Goal: Find specific page/section: Find specific page/section

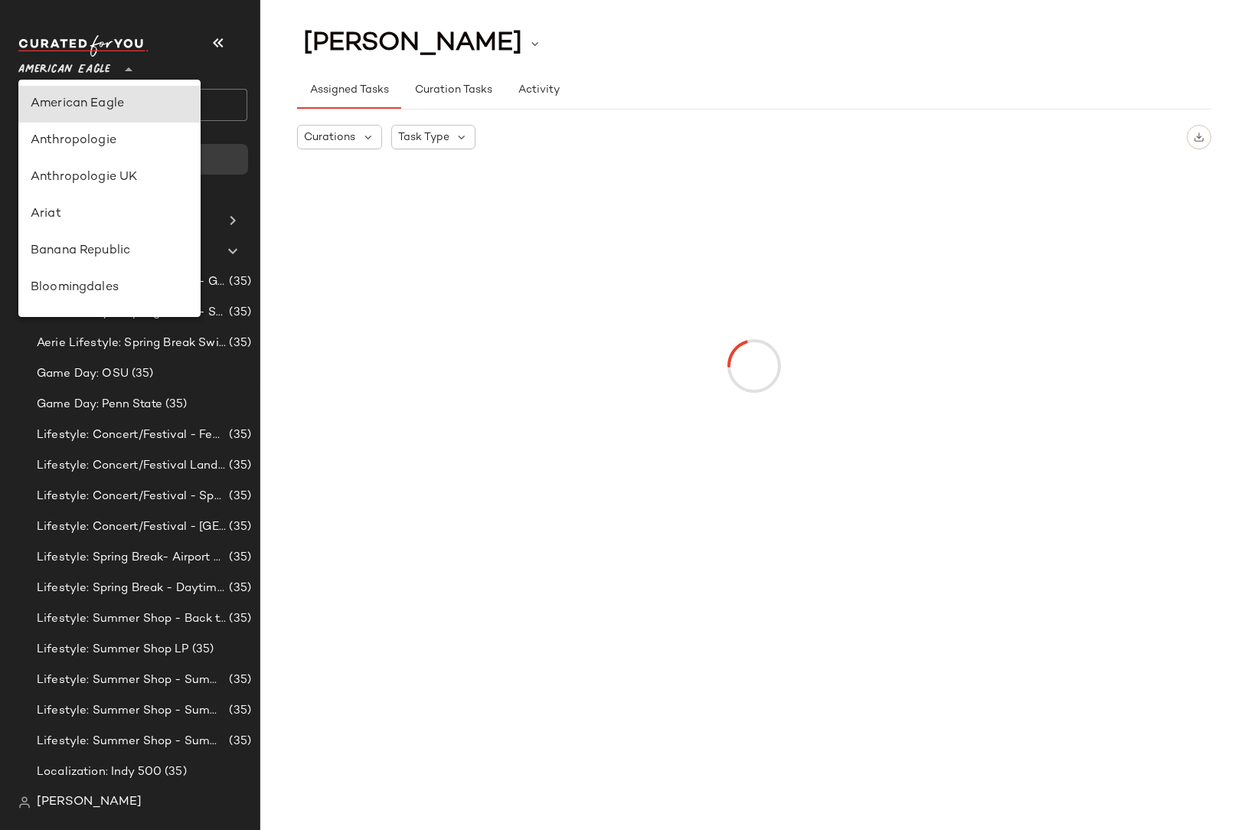
click at [103, 72] on span "American Eagle" at bounding box center [64, 66] width 92 height 28
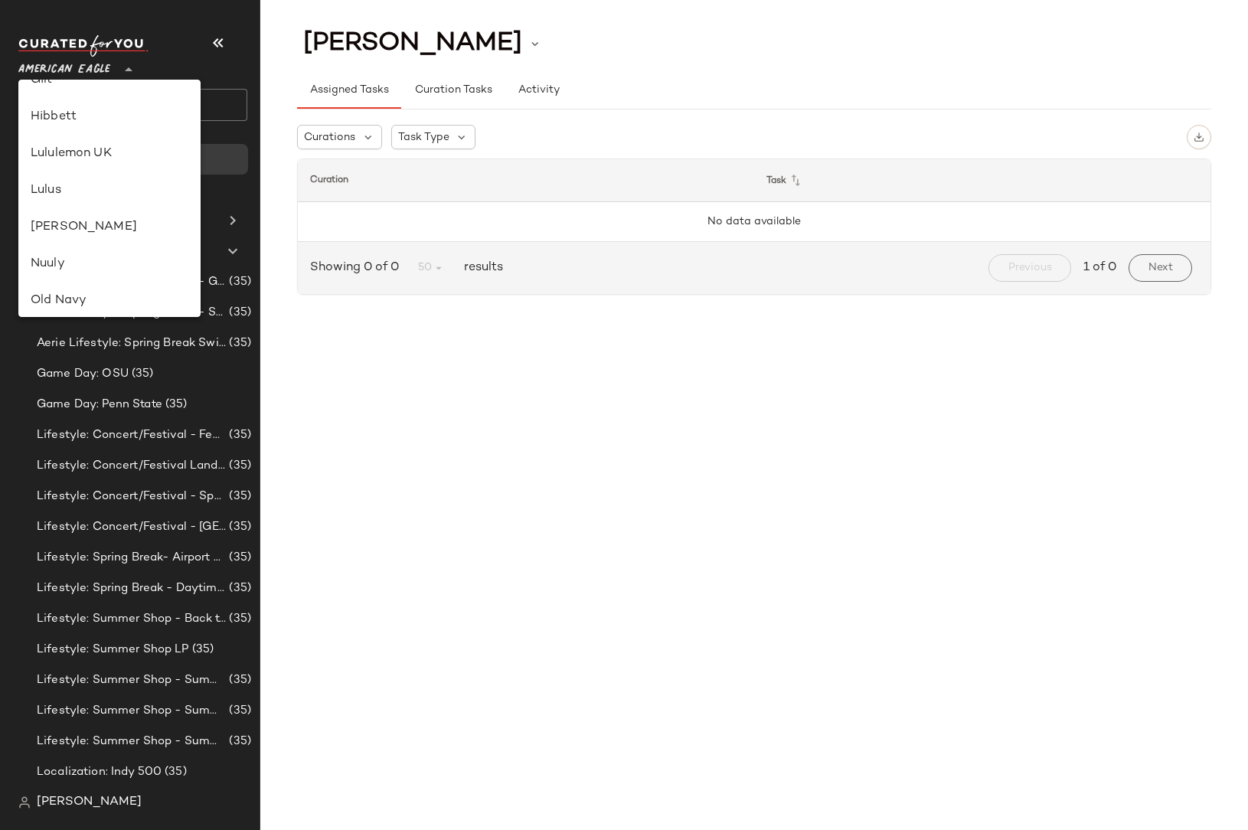
scroll to position [624, 0]
click at [55, 250] on div "Rue La La" at bounding box center [110, 252] width 158 height 18
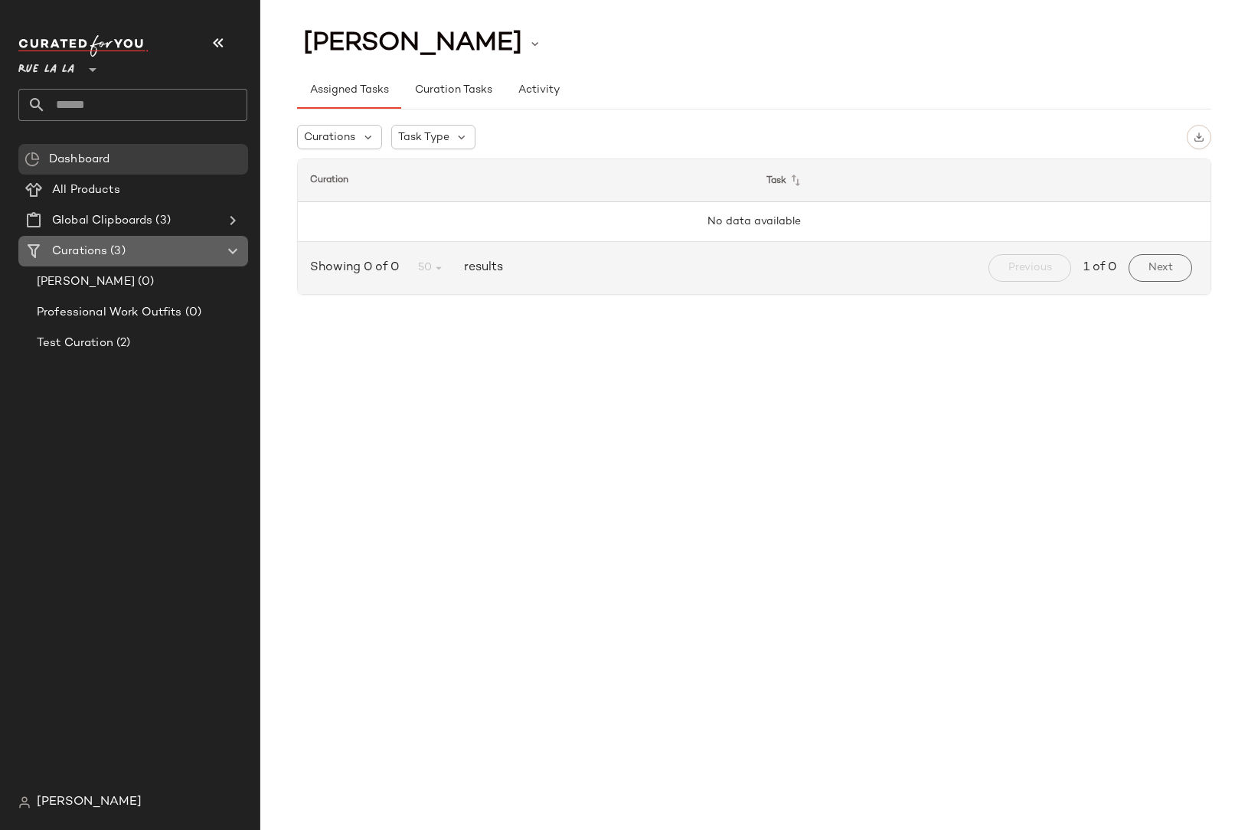
click at [112, 243] on span "(3)" at bounding box center [116, 252] width 18 height 18
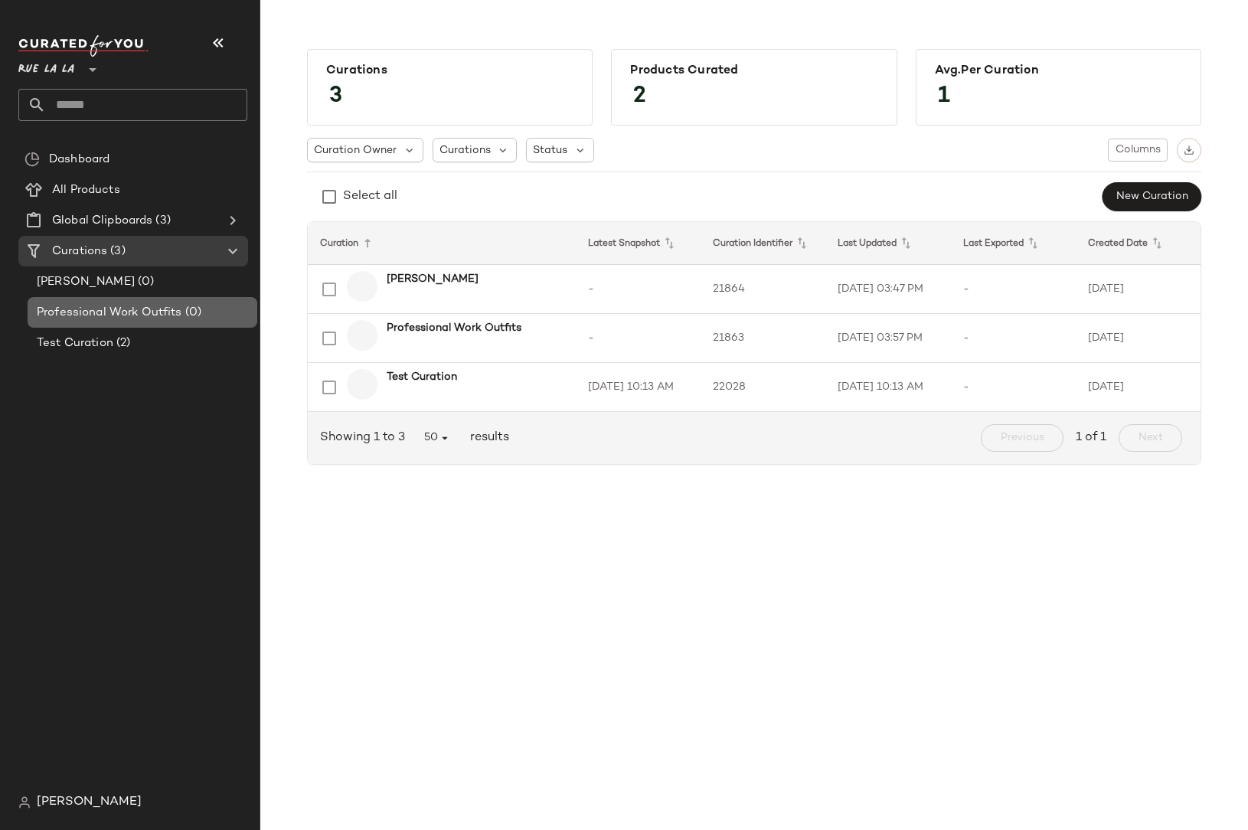
click at [117, 320] on span "Professional Work Outfits" at bounding box center [109, 313] width 145 height 18
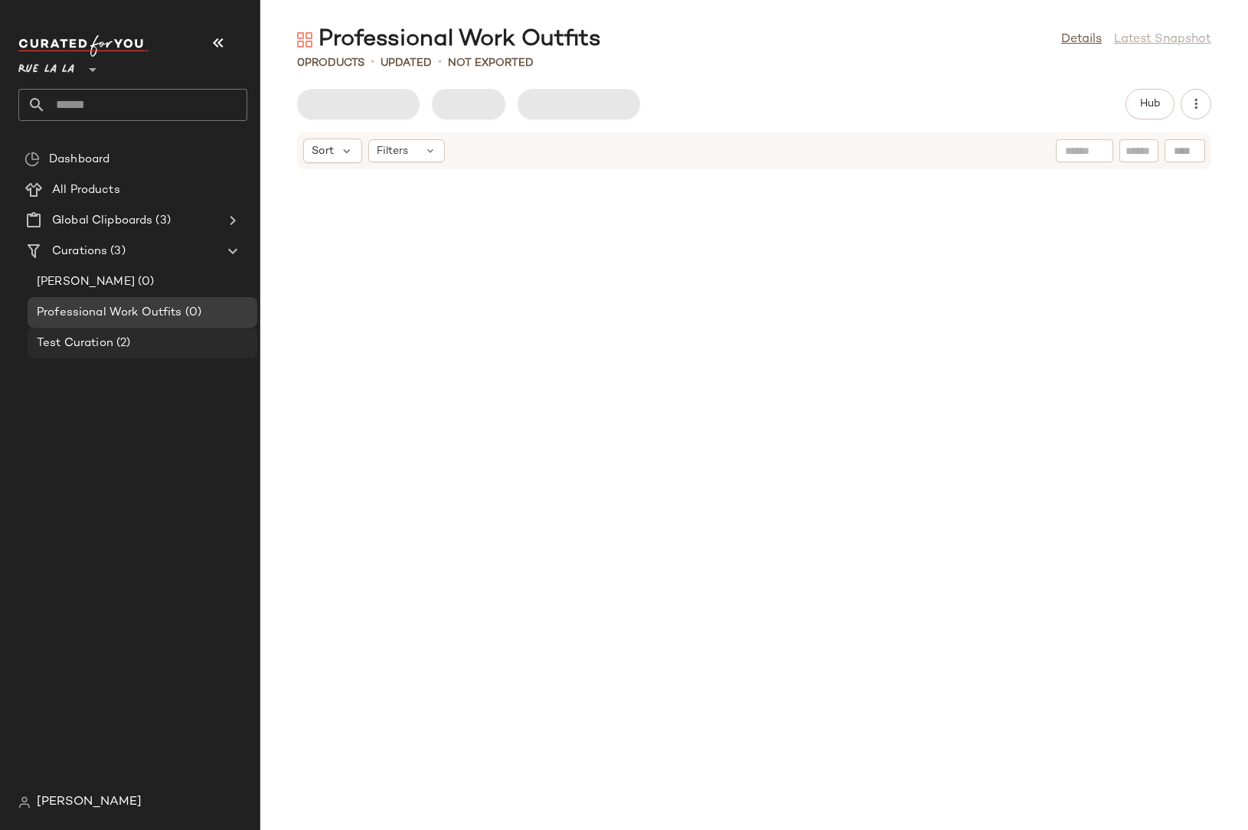
click at [106, 341] on span "Test Curation" at bounding box center [75, 344] width 77 height 18
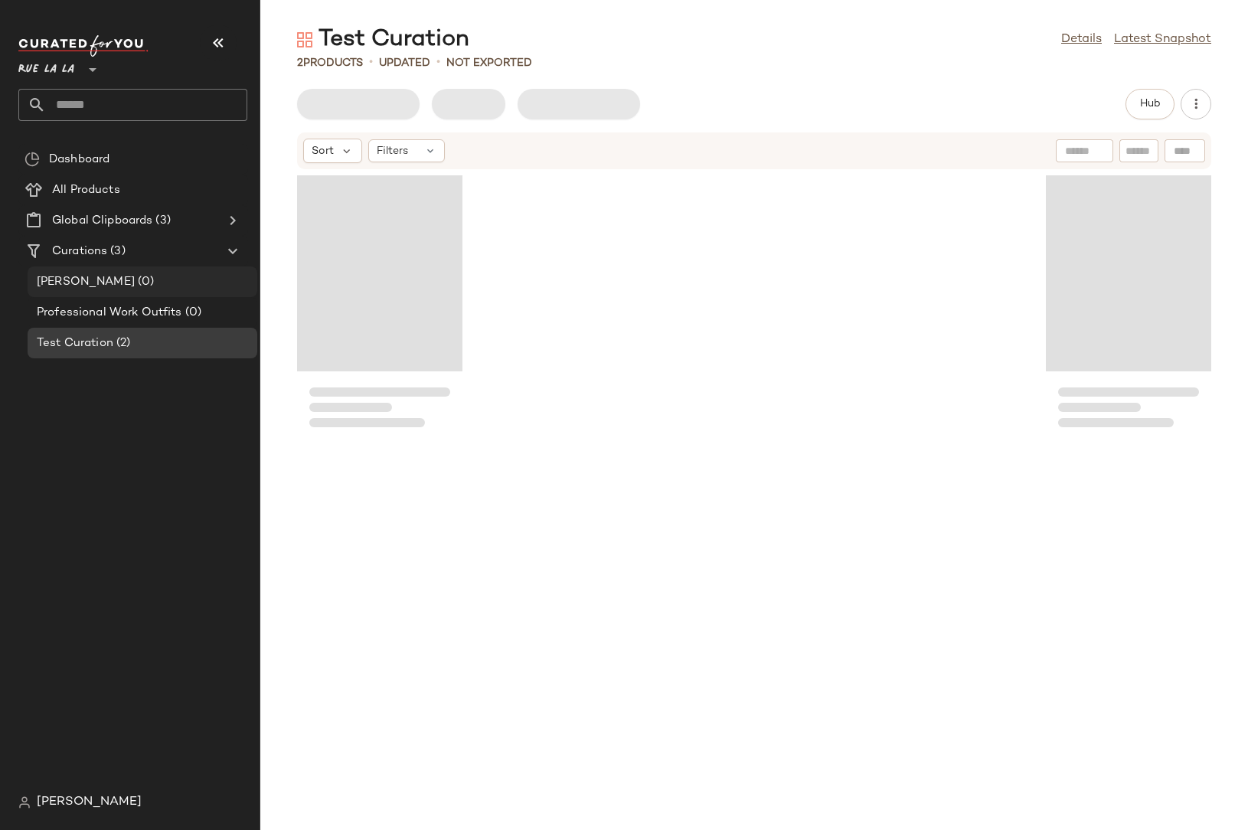
click at [60, 278] on span "[PERSON_NAME]" at bounding box center [86, 282] width 98 height 18
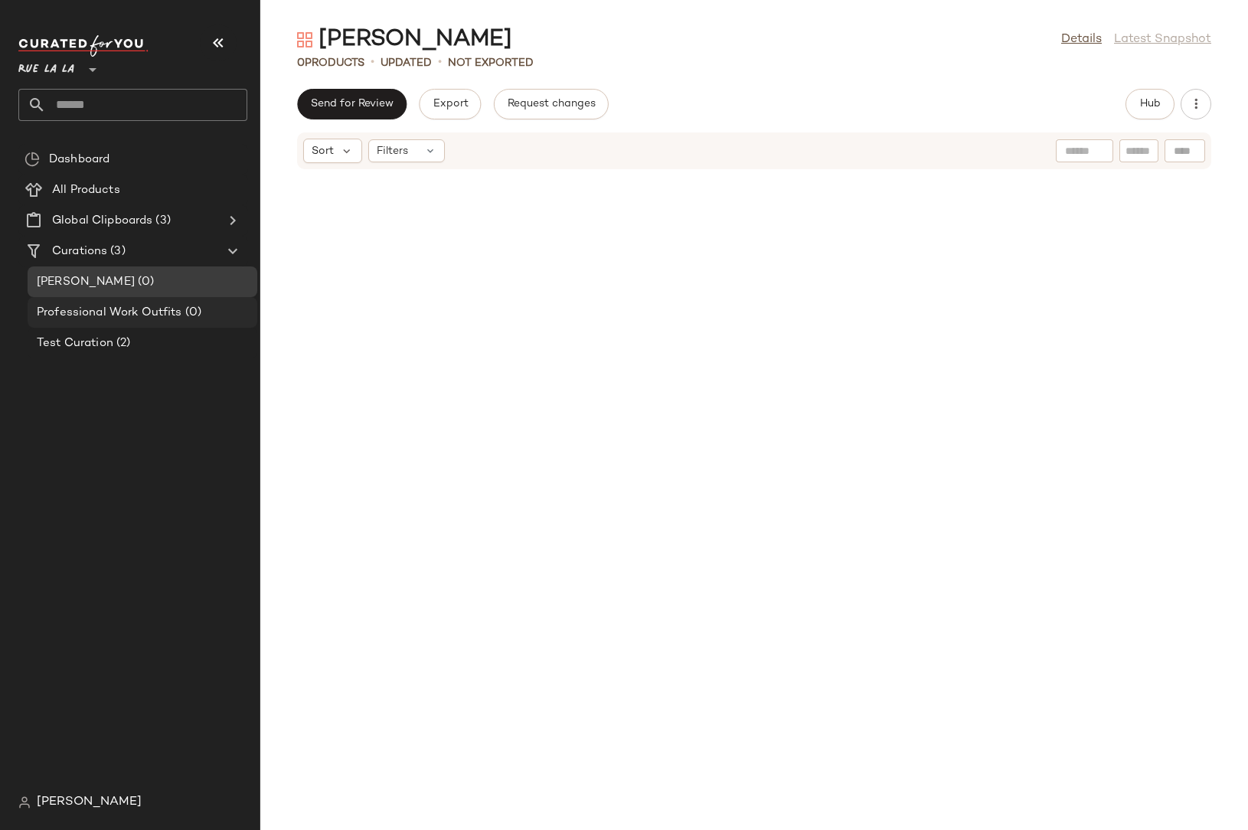
click at [83, 316] on span "Professional Work Outfits" at bounding box center [109, 313] width 145 height 18
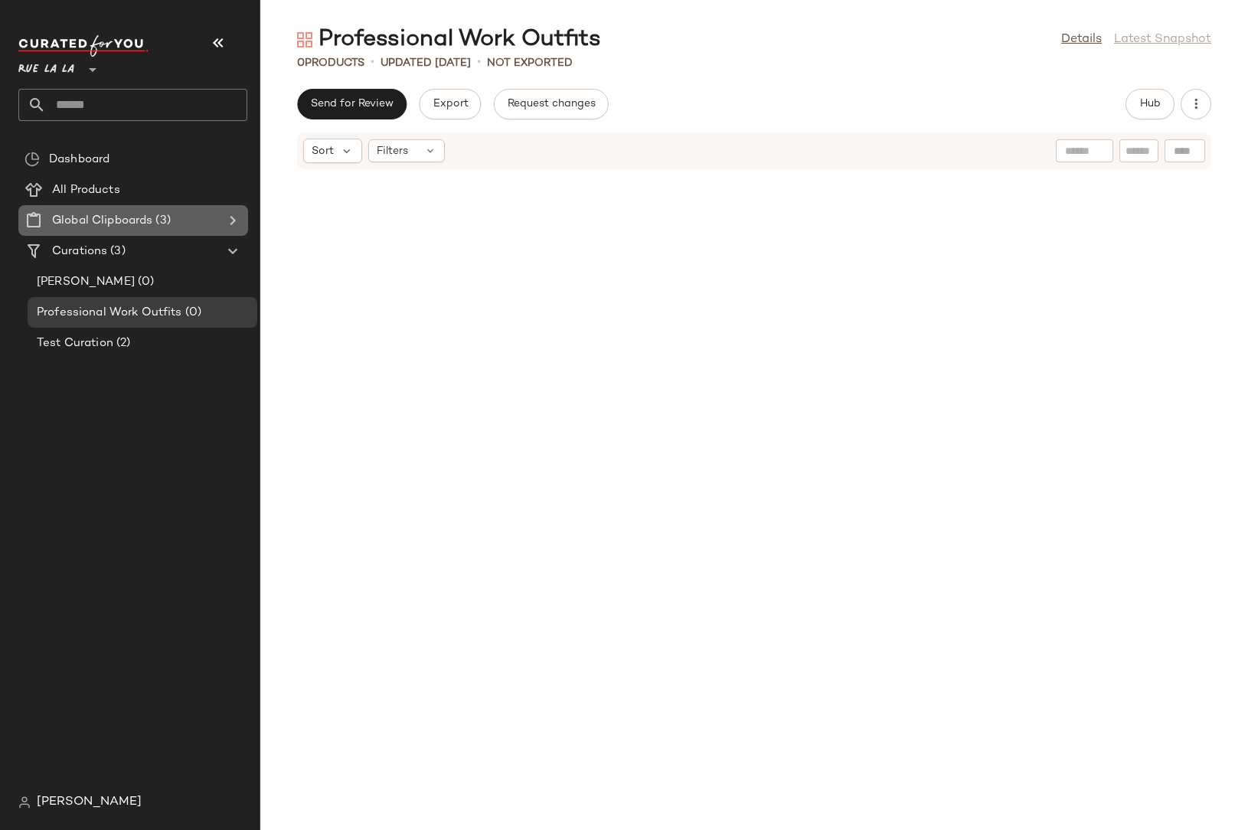
click at [86, 223] on span "Global Clipboards" at bounding box center [102, 221] width 100 height 18
click at [196, 223] on div "Global Clipboards (3)" at bounding box center [133, 221] width 173 height 18
click at [233, 223] on icon at bounding box center [233, 220] width 18 height 18
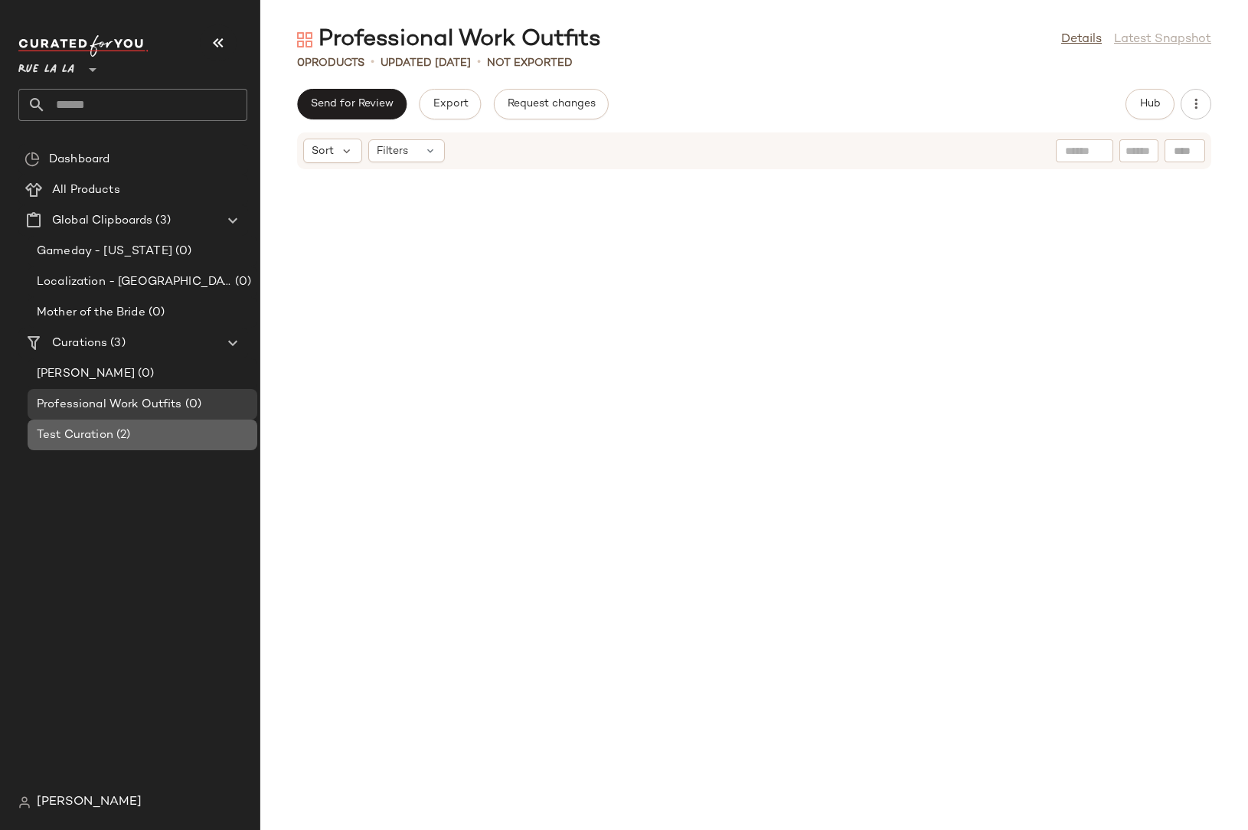
click at [127, 442] on span "(2)" at bounding box center [121, 435] width 17 height 18
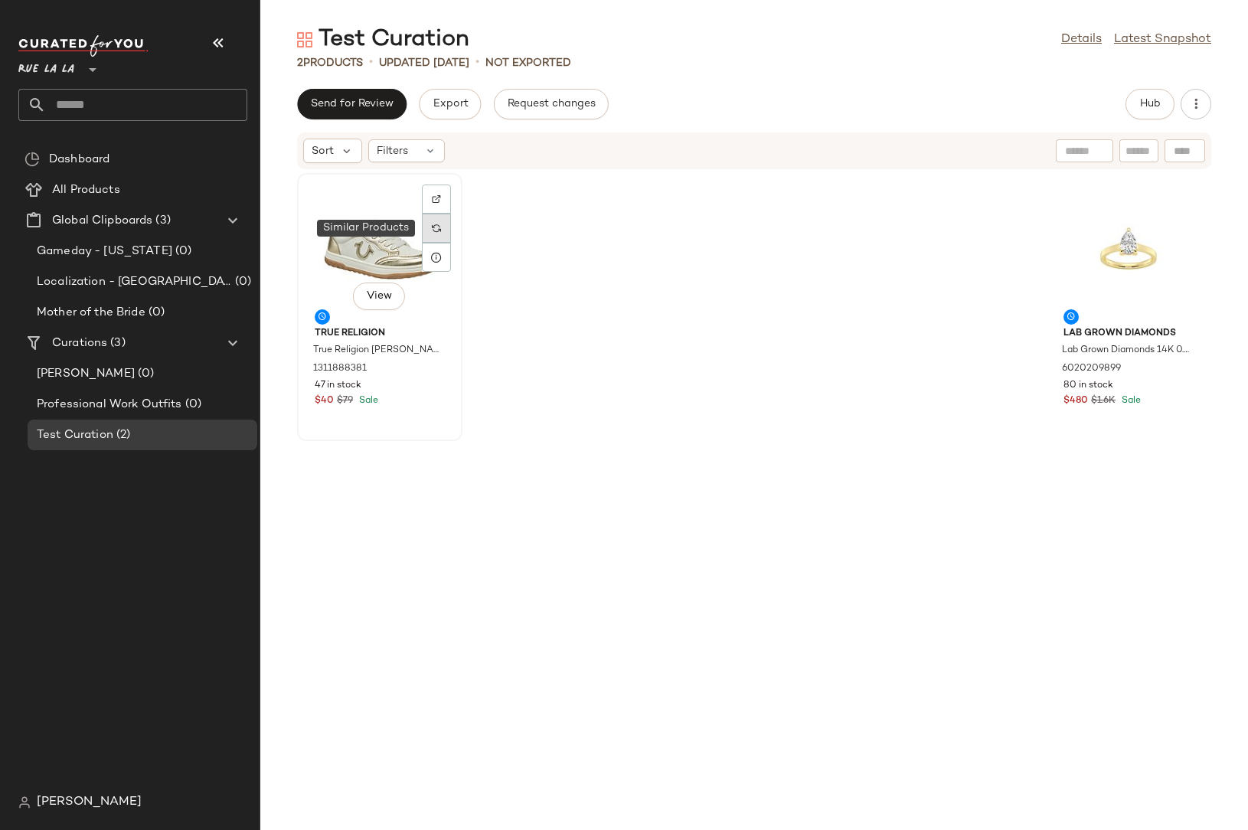
click at [440, 225] on img at bounding box center [436, 228] width 9 height 9
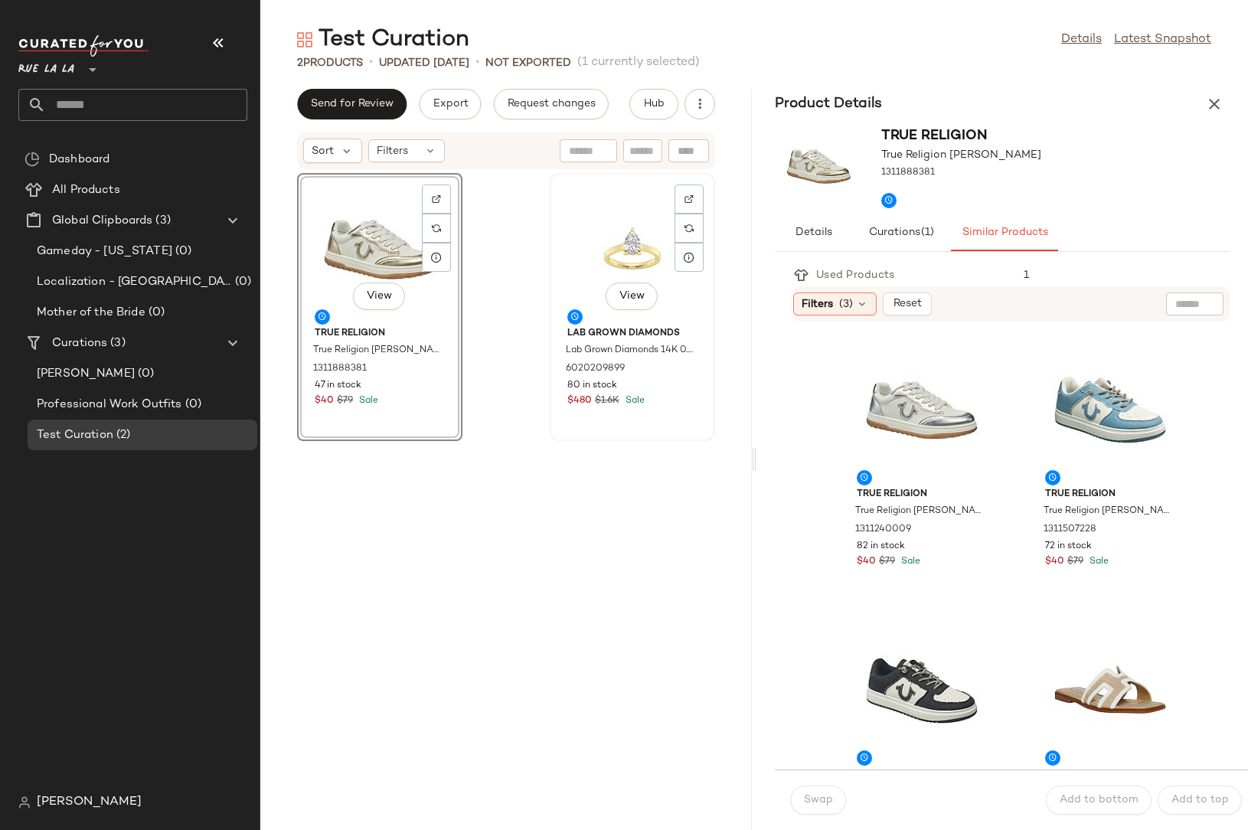
click at [646, 265] on div "View" at bounding box center [632, 249] width 155 height 142
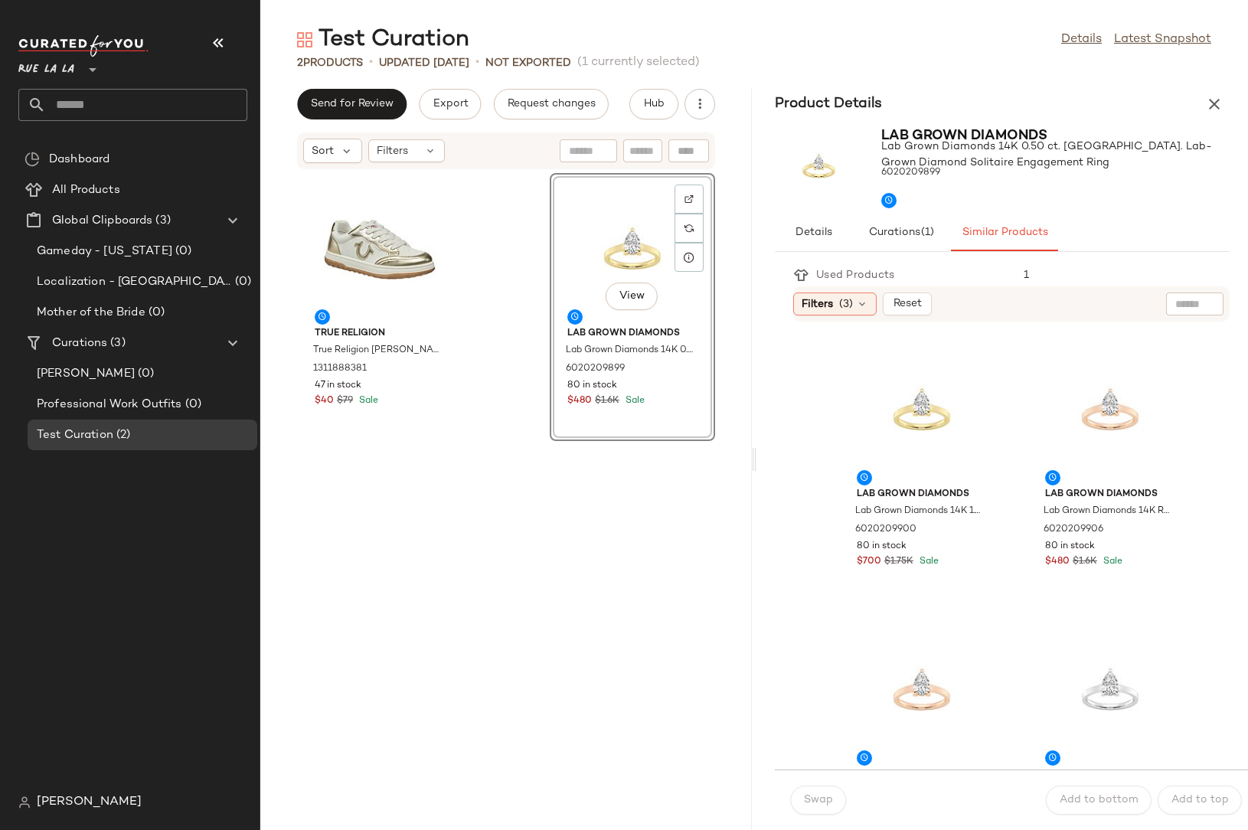
click at [572, 544] on div "View Lab Grown Diamonds Lab Grown Diamonds 14K 0.50 ct. [GEOGRAPHIC_DATA]. Lab-…" at bounding box center [632, 492] width 165 height 638
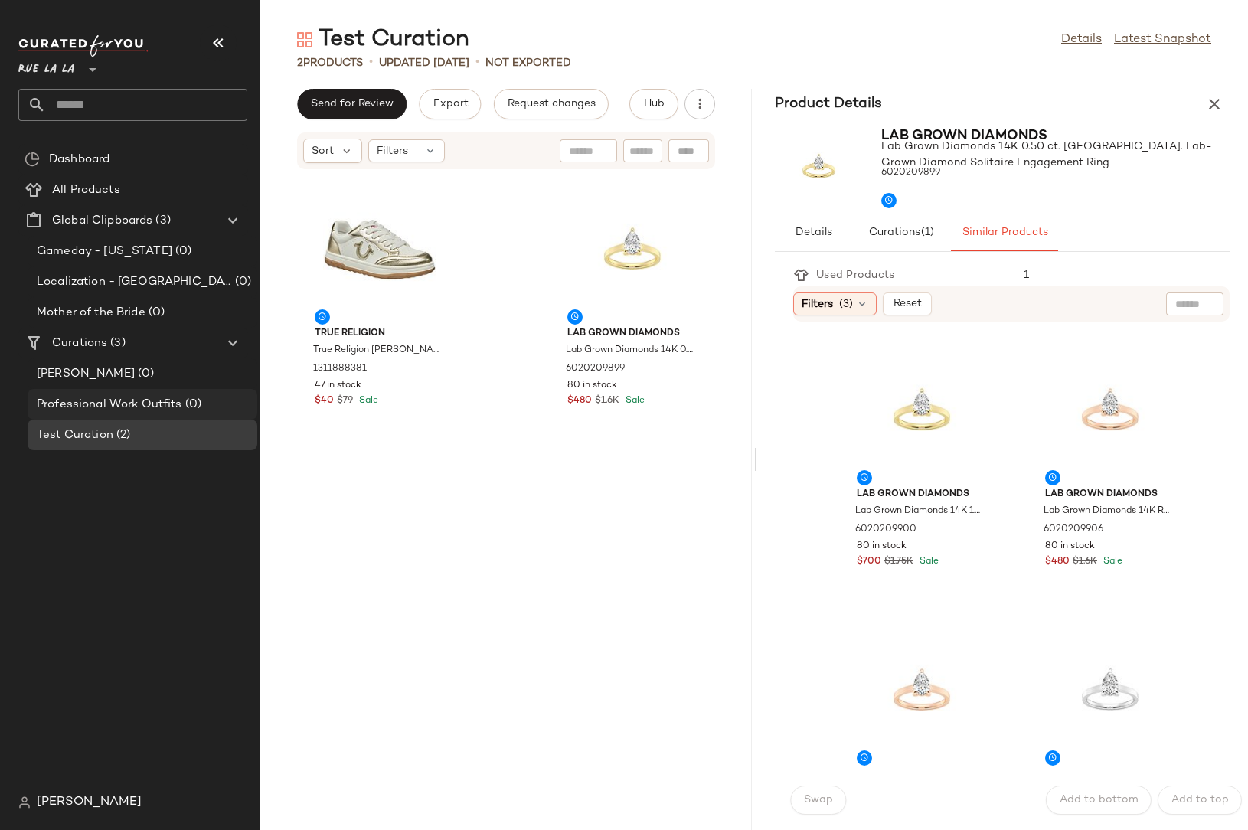
click at [168, 405] on span "Professional Work Outfits" at bounding box center [109, 405] width 145 height 18
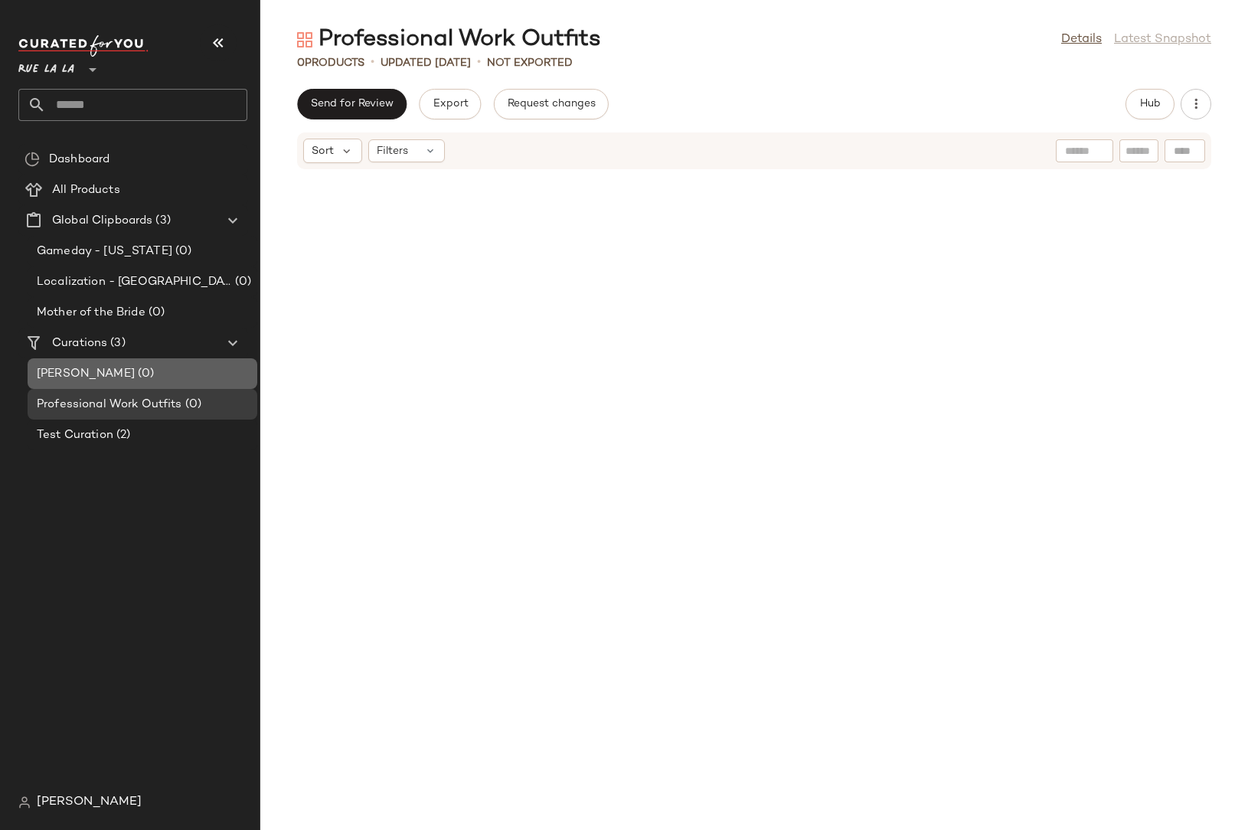
click at [111, 367] on div "[PERSON_NAME] (0)" at bounding box center [141, 374] width 219 height 18
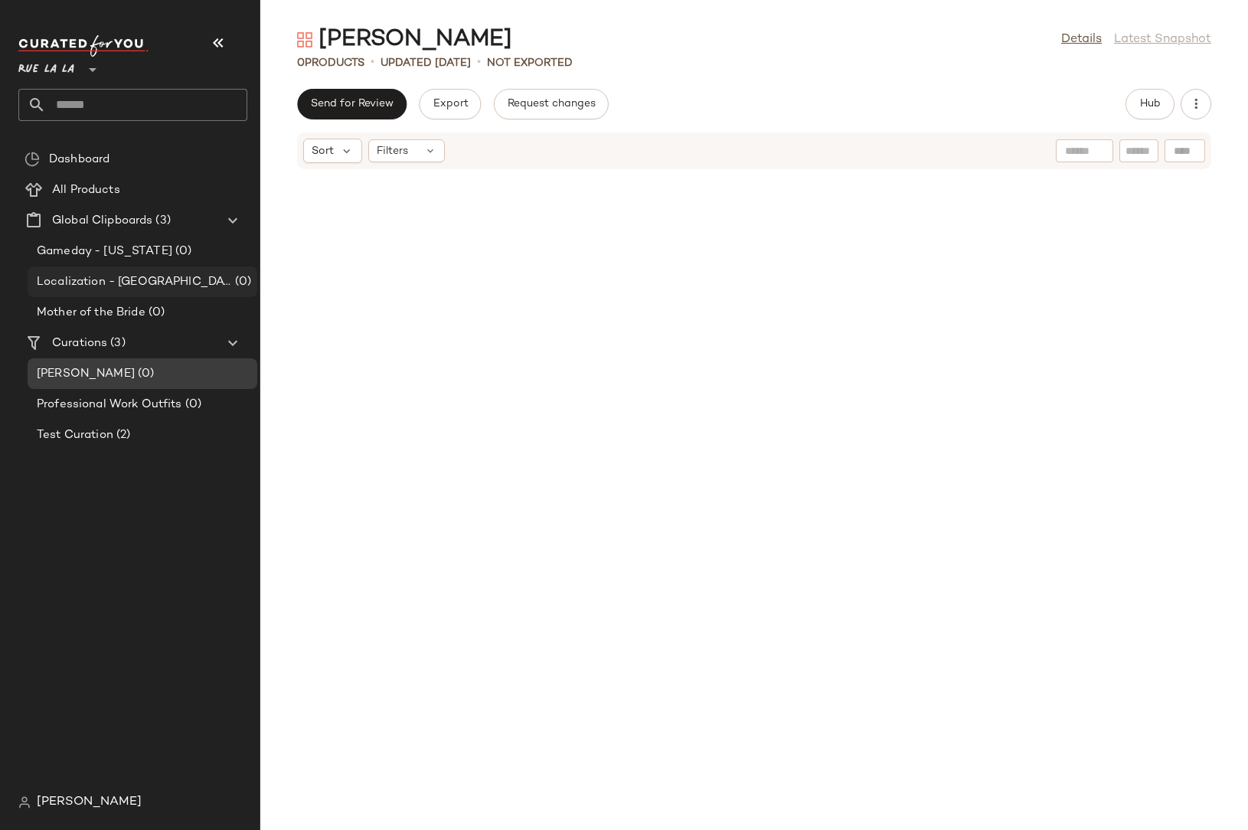
click at [152, 279] on span "Localization - [GEOGRAPHIC_DATA]" at bounding box center [134, 282] width 195 height 18
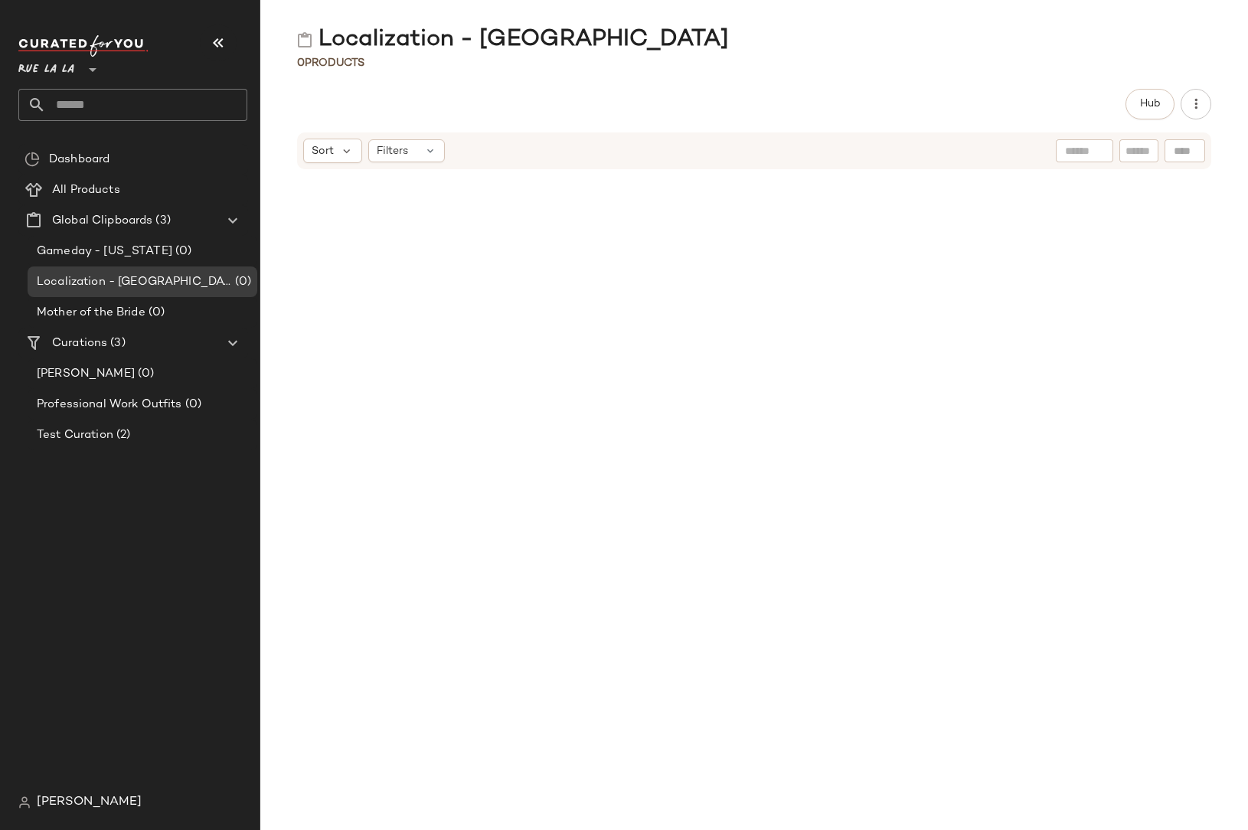
click at [808, 400] on div at bounding box center [753, 490] width 987 height 641
click at [1092, 420] on div at bounding box center [753, 490] width 987 height 641
click at [142, 416] on div "Professional Work Outfits (0)" at bounding box center [143, 404] width 230 height 31
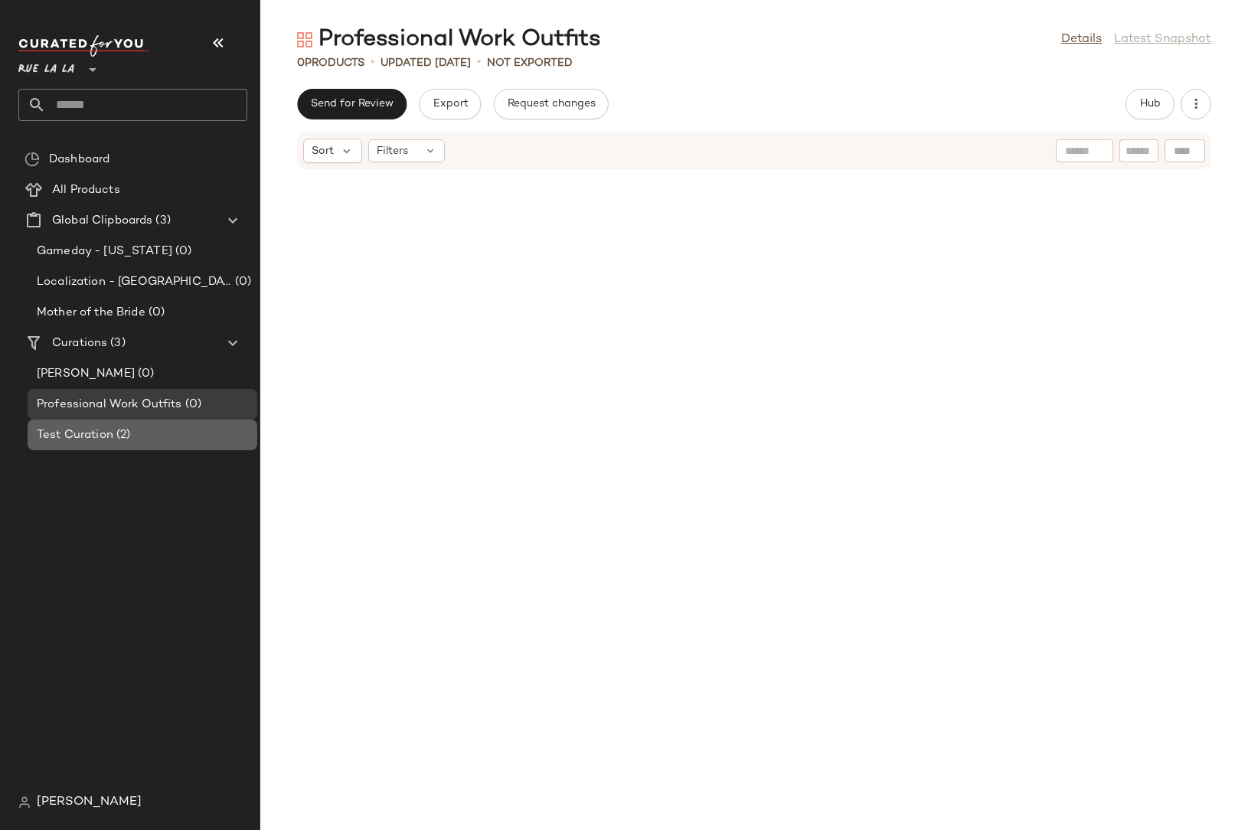
click at [112, 438] on span "Test Curation" at bounding box center [75, 435] width 77 height 18
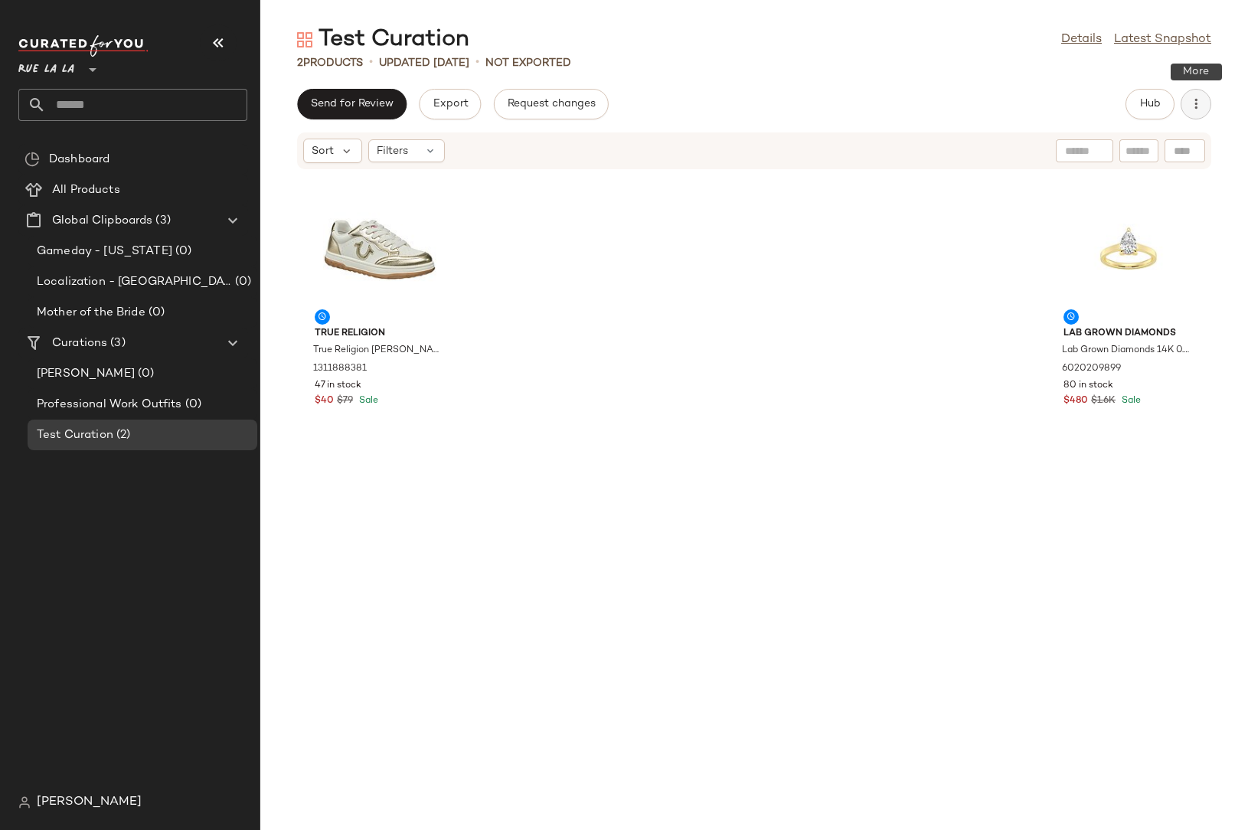
click at [1196, 106] on icon "button" at bounding box center [1195, 103] width 15 height 15
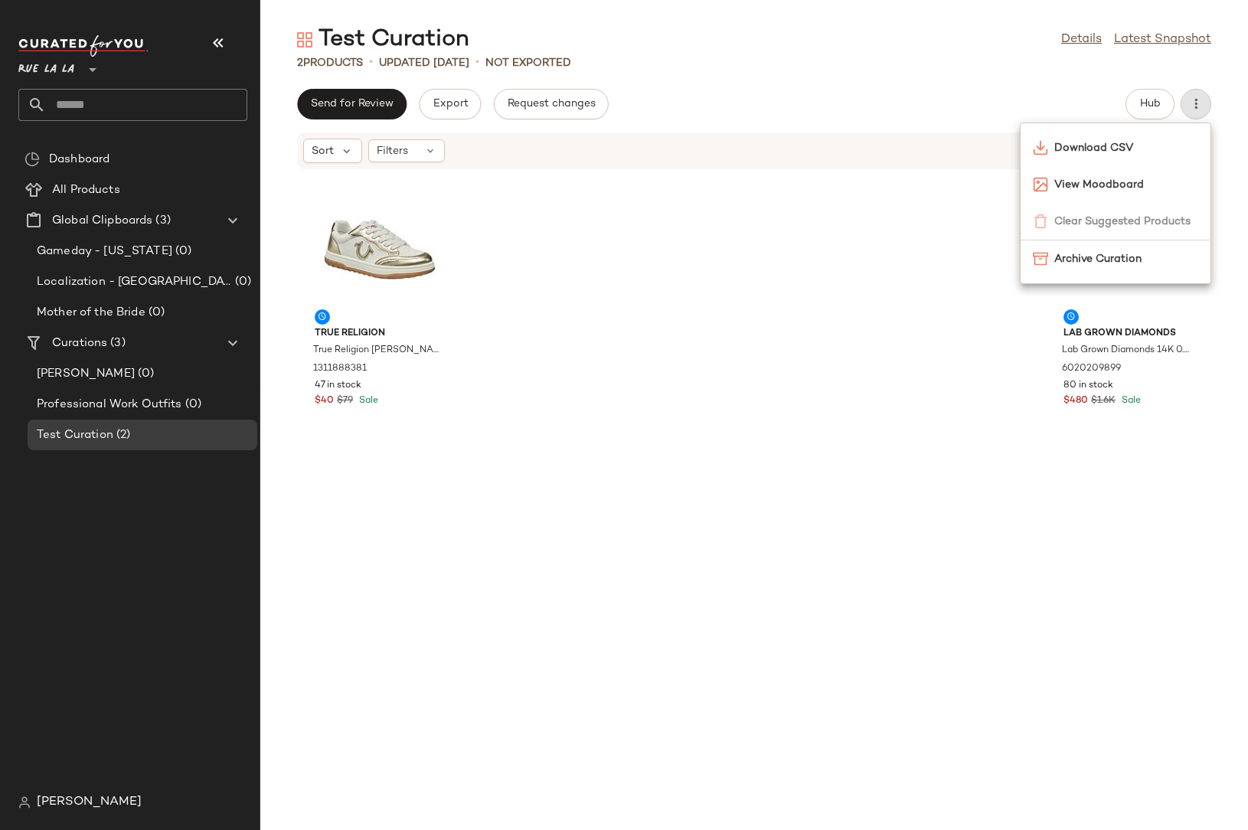
click at [912, 431] on div "True Religion True Religion [PERSON_NAME] 1311888381 47 in stock $40 $79 Sale L…" at bounding box center [753, 490] width 987 height 641
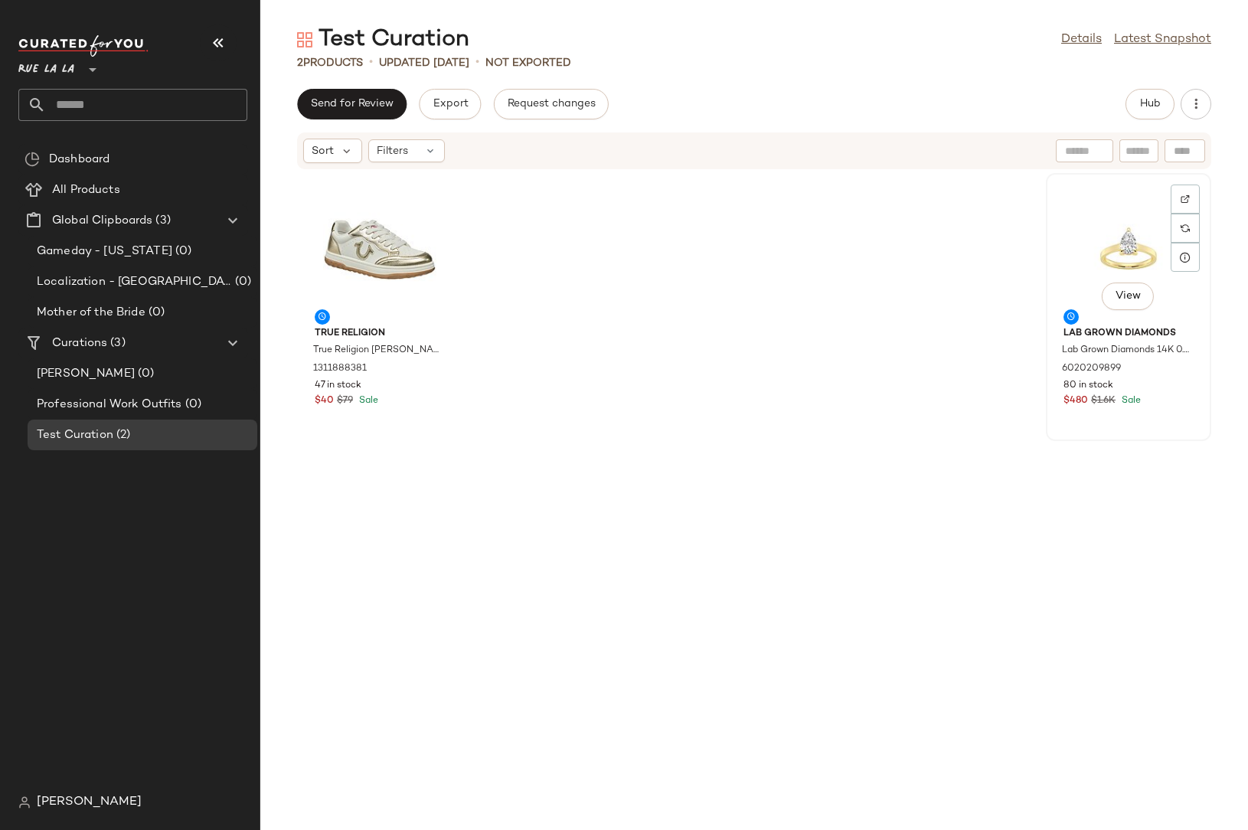
click at [1100, 262] on div "View" at bounding box center [1128, 249] width 155 height 142
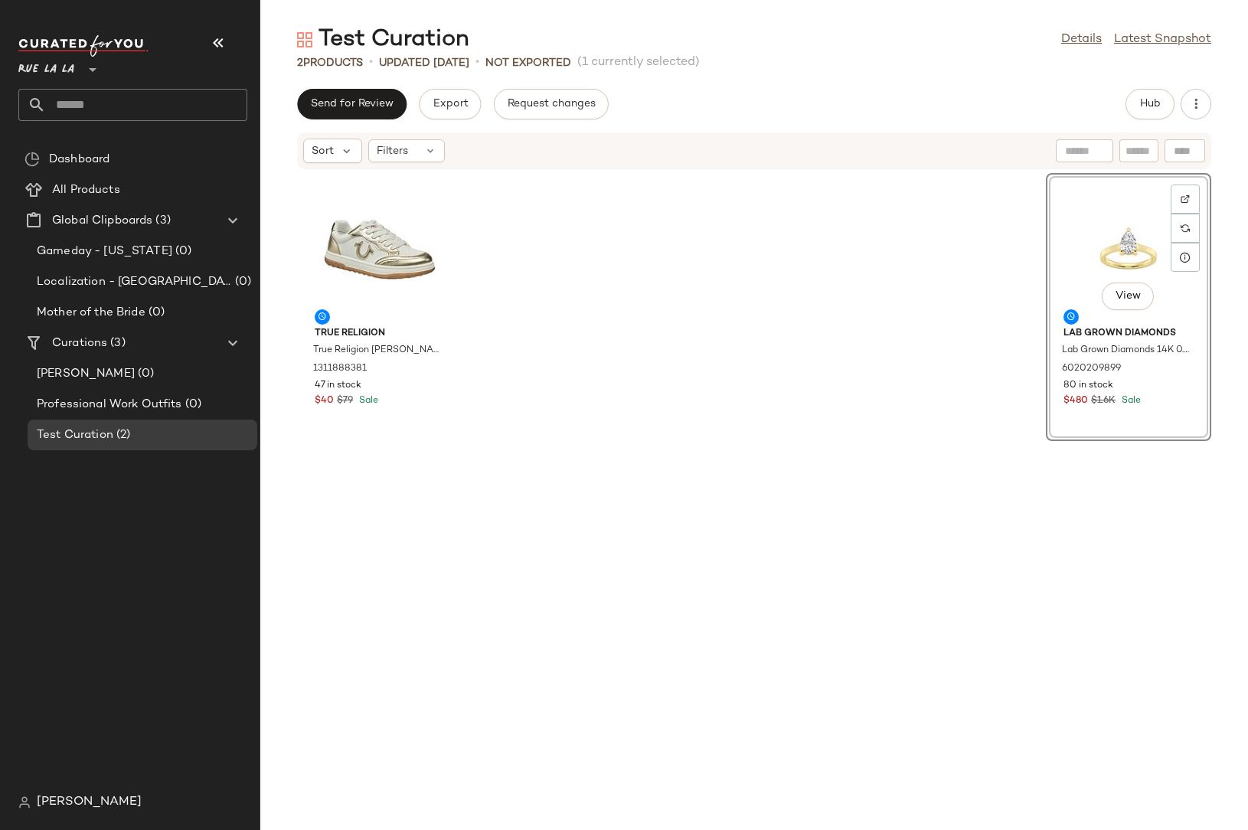
click at [1190, 253] on div "View" at bounding box center [1128, 249] width 155 height 142
click at [1170, 264] on div at bounding box center [1184, 257] width 29 height 29
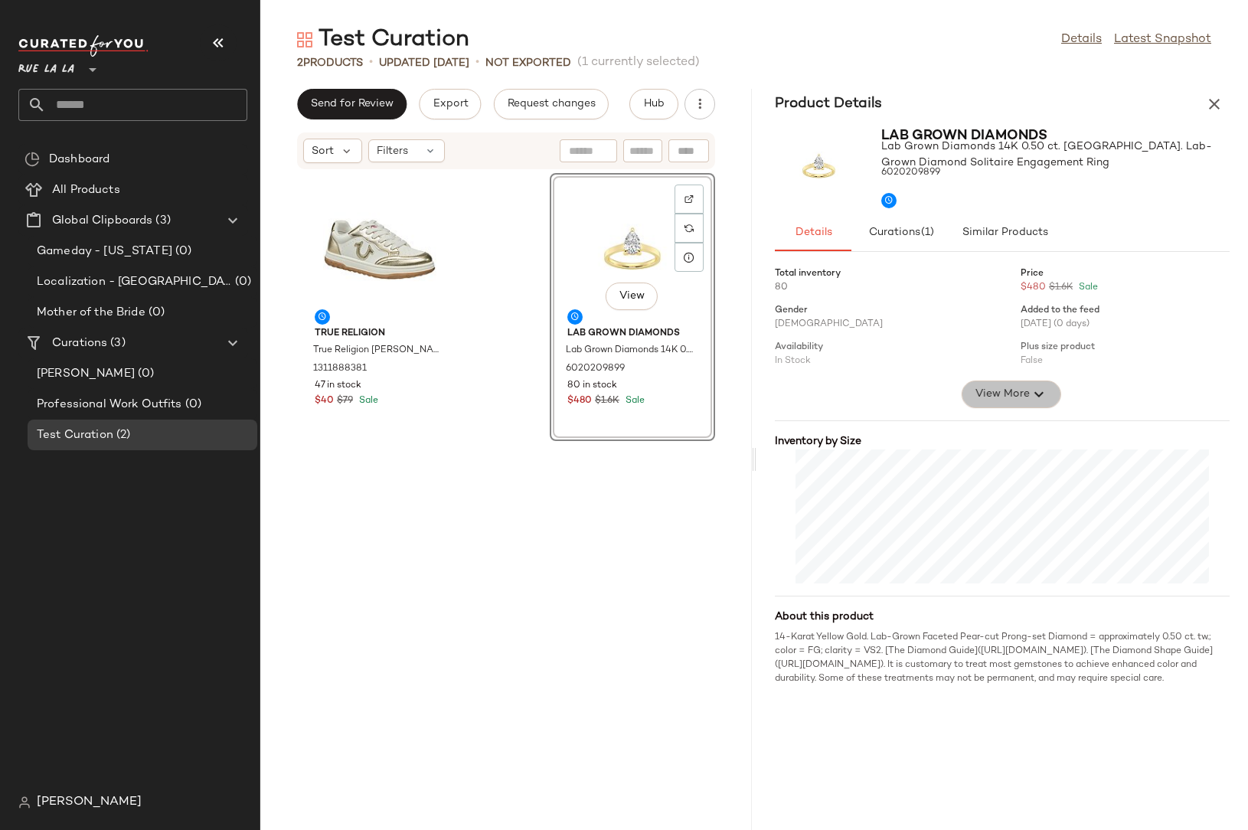
click at [1026, 387] on span "View More" at bounding box center [1001, 394] width 55 height 18
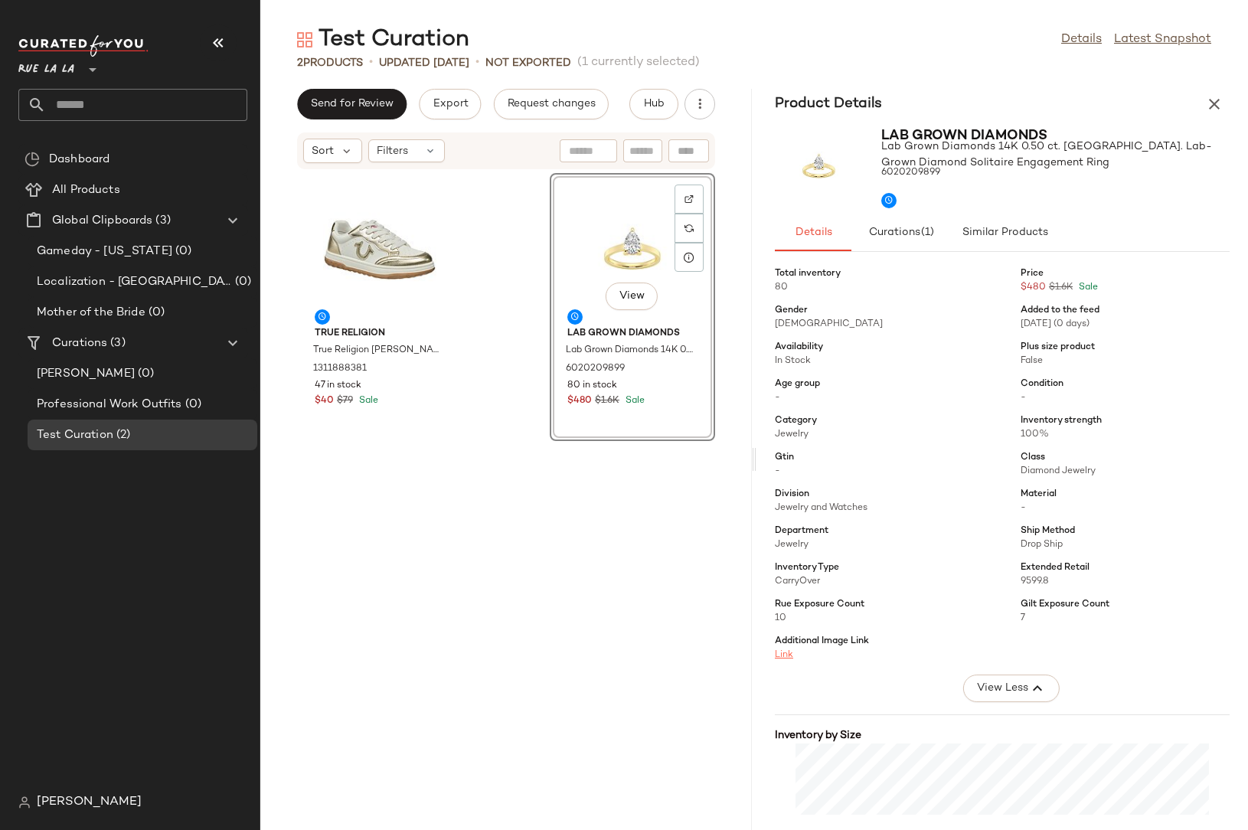
click at [783, 654] on link "Link" at bounding box center [784, 655] width 18 height 10
click at [1026, 581] on span "9599.8" at bounding box center [1034, 581] width 28 height 10
click at [1020, 418] on div "Category Jewelry" at bounding box center [1133, 428] width 227 height 28
click at [589, 331] on div "View Lab Grown Diamonds Lab Grown Diamonds 14K 0.50 ct. [GEOGRAPHIC_DATA]. Lab-…" at bounding box center [632, 307] width 165 height 268
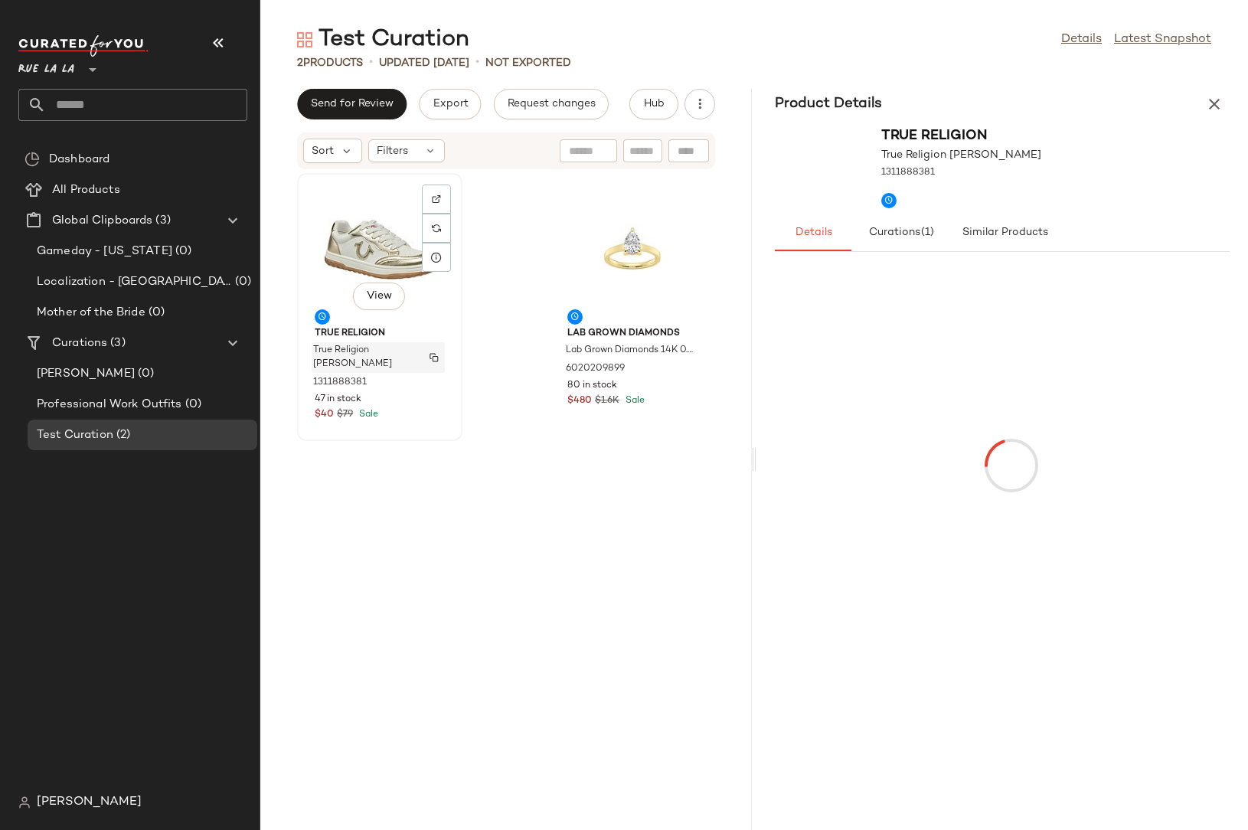
click at [360, 361] on span "True Religion [PERSON_NAME]" at bounding box center [363, 358] width 101 height 28
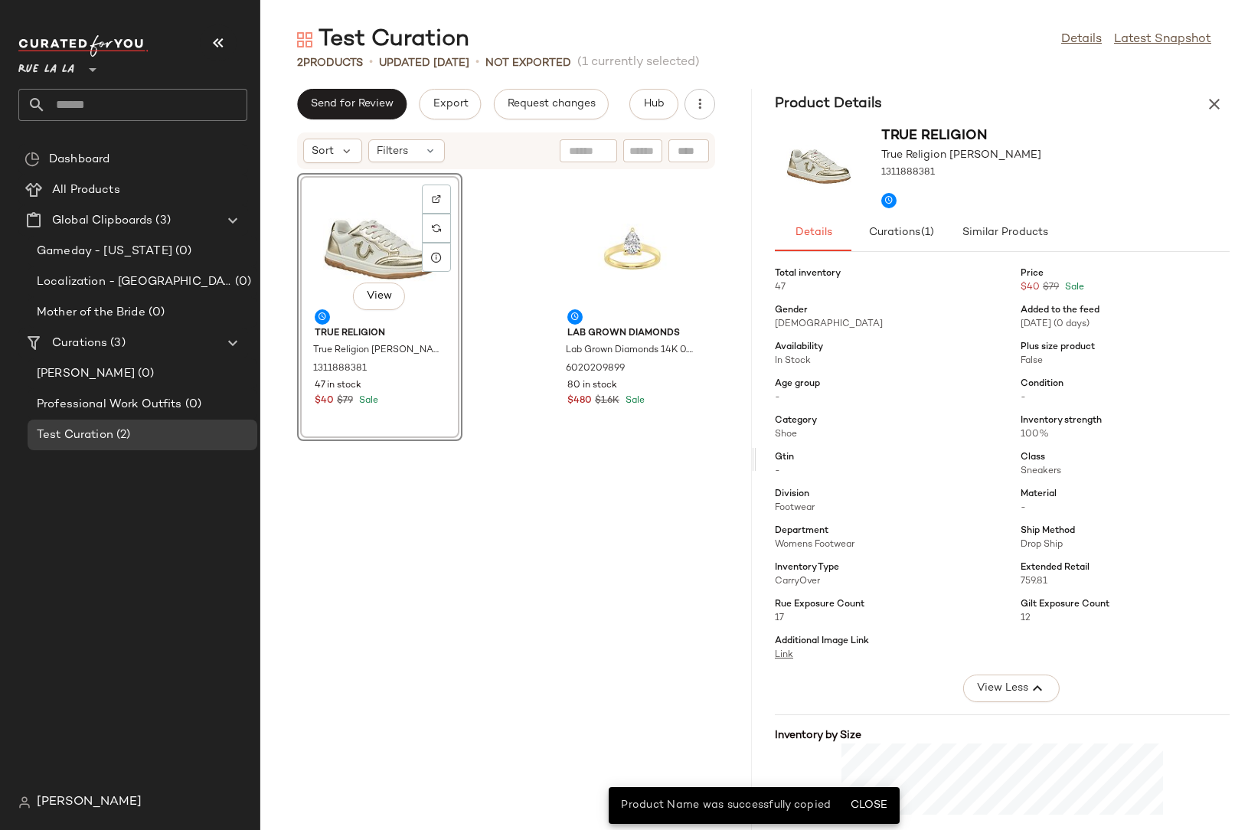
click at [358, 387] on div "View True Religion True Religion [PERSON_NAME] 1311888381 47 in stock $40 $79 S…" at bounding box center [379, 307] width 165 height 268
click at [110, 187] on span "All Products" at bounding box center [86, 190] width 68 height 18
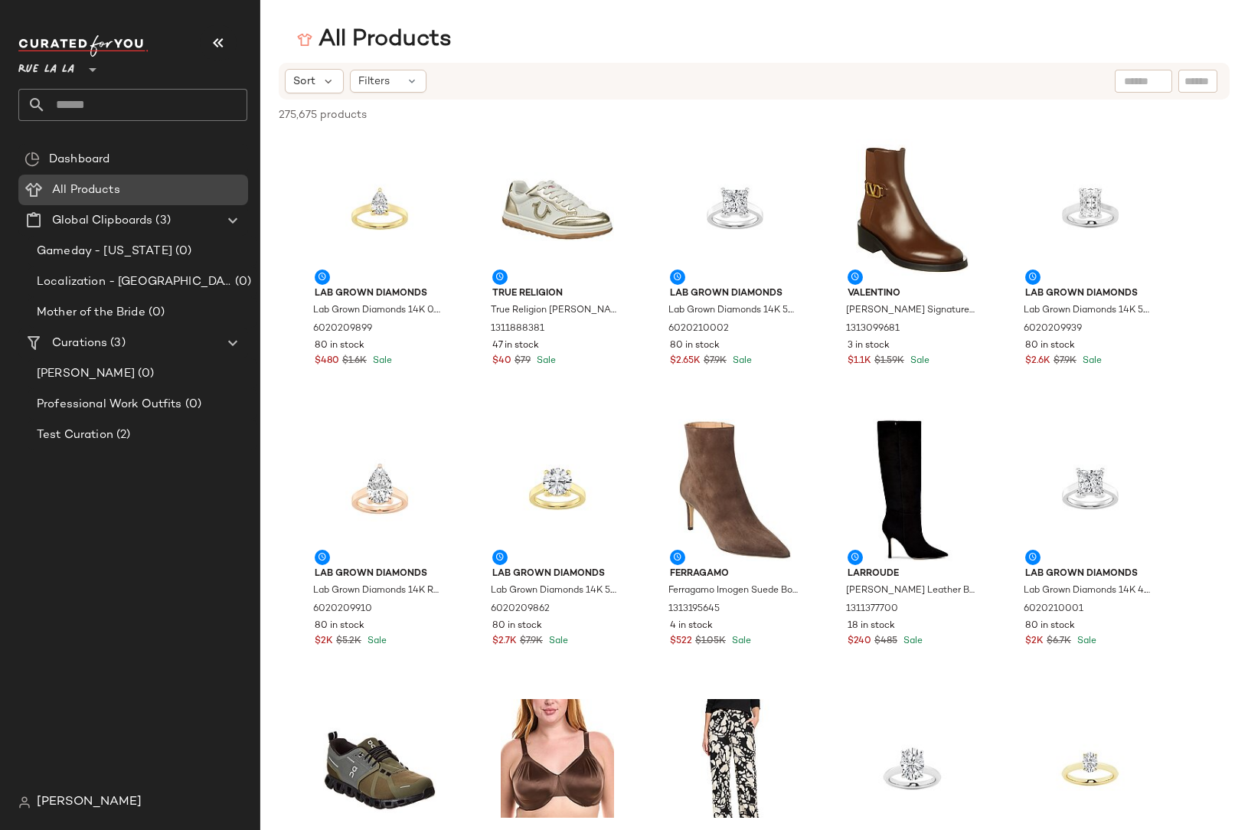
click at [123, 192] on div "All Products" at bounding box center [144, 190] width 194 height 18
click at [72, 158] on span "Dashboard" at bounding box center [79, 160] width 60 height 18
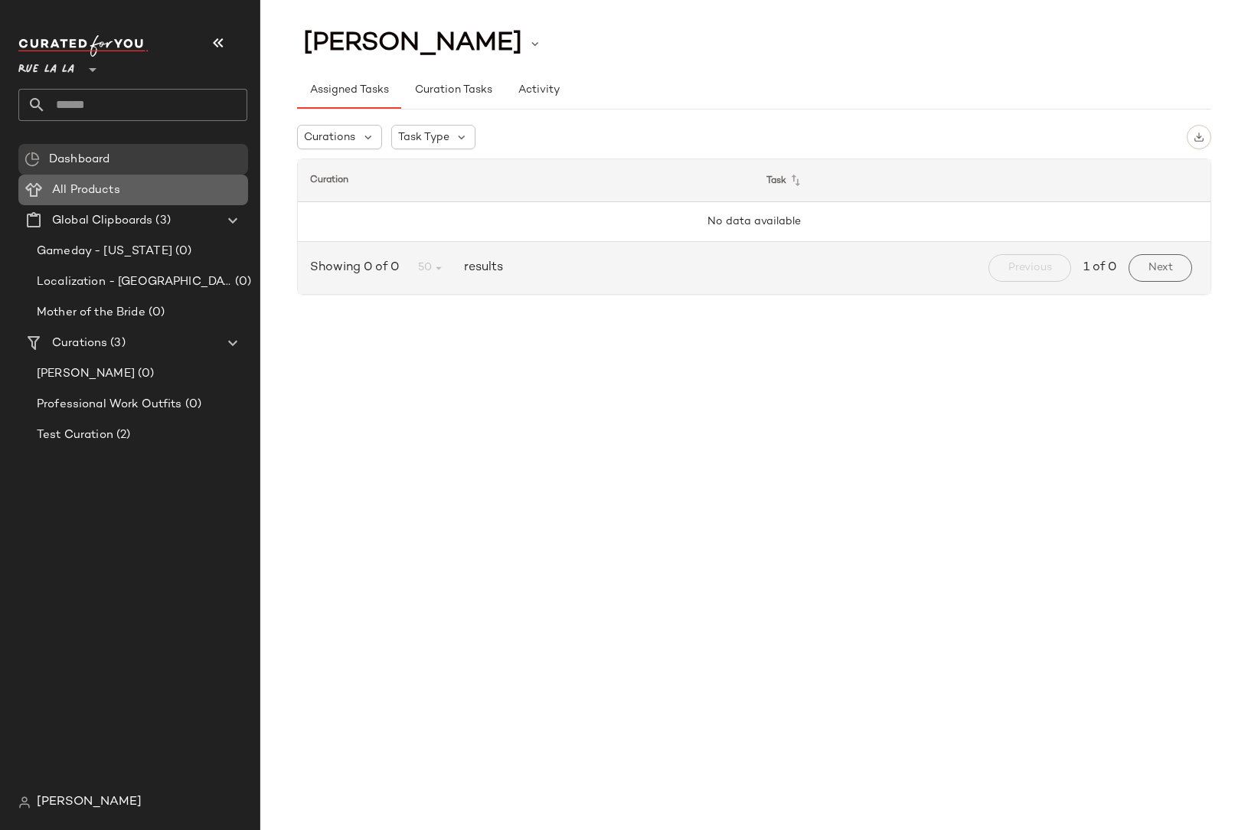
click at [109, 196] on span "All Products" at bounding box center [86, 190] width 68 height 18
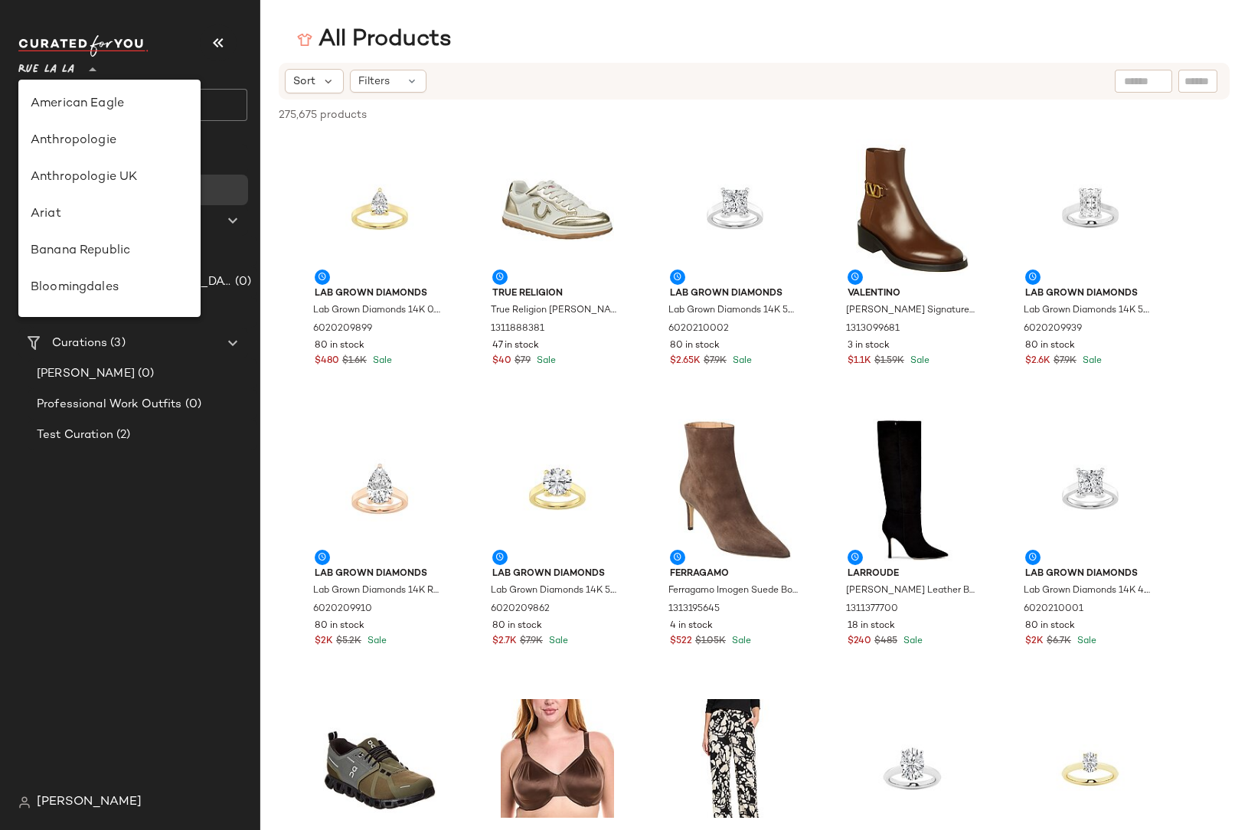
click at [83, 68] on div at bounding box center [90, 60] width 21 height 38
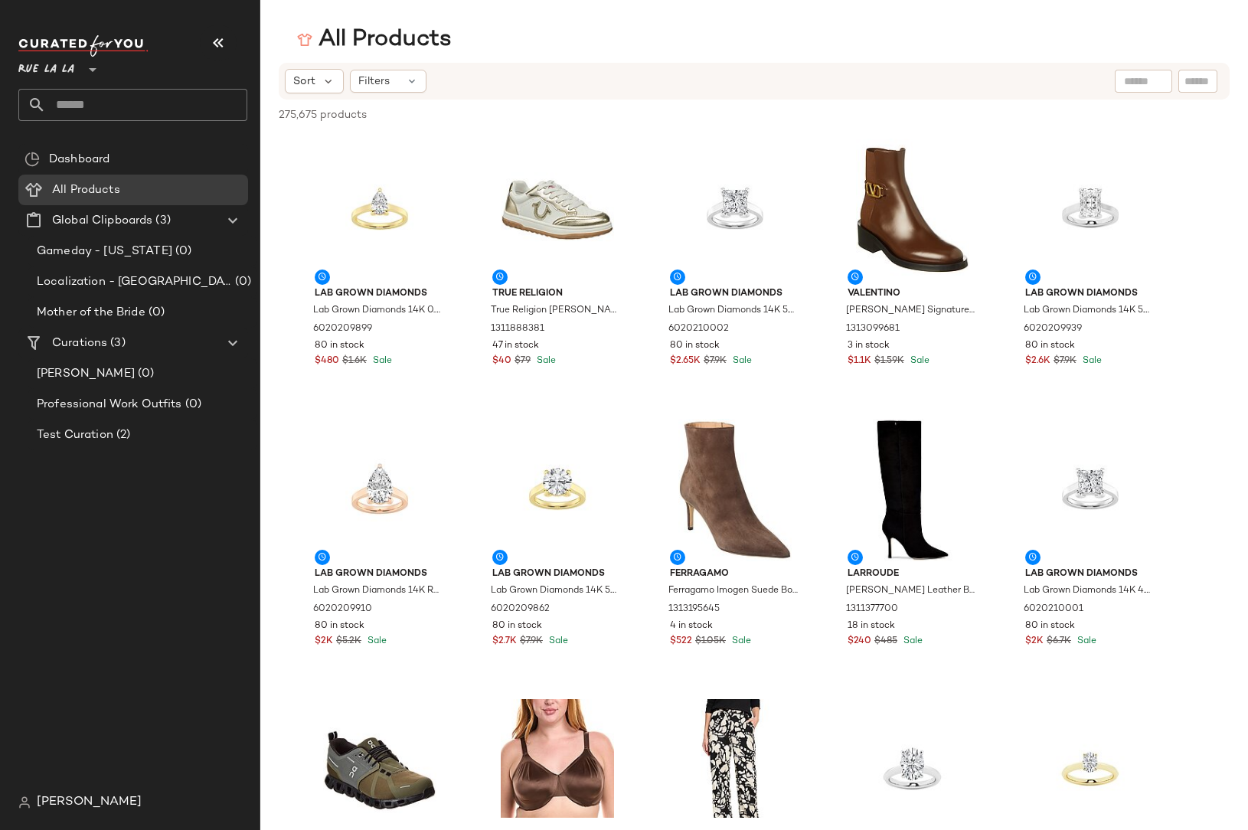
click at [53, 801] on span "[PERSON_NAME]" at bounding box center [89, 802] width 105 height 18
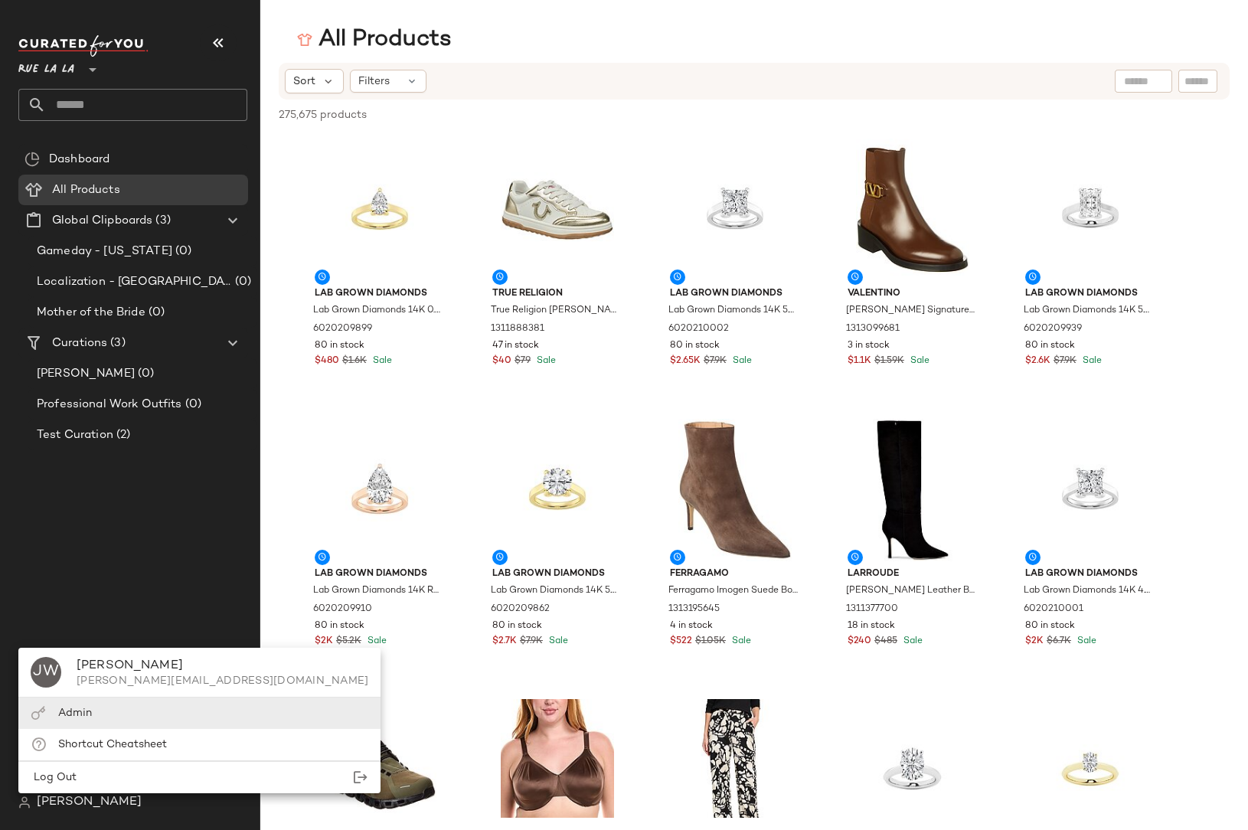
click at [64, 717] on span "Admin" at bounding box center [75, 712] width 34 height 11
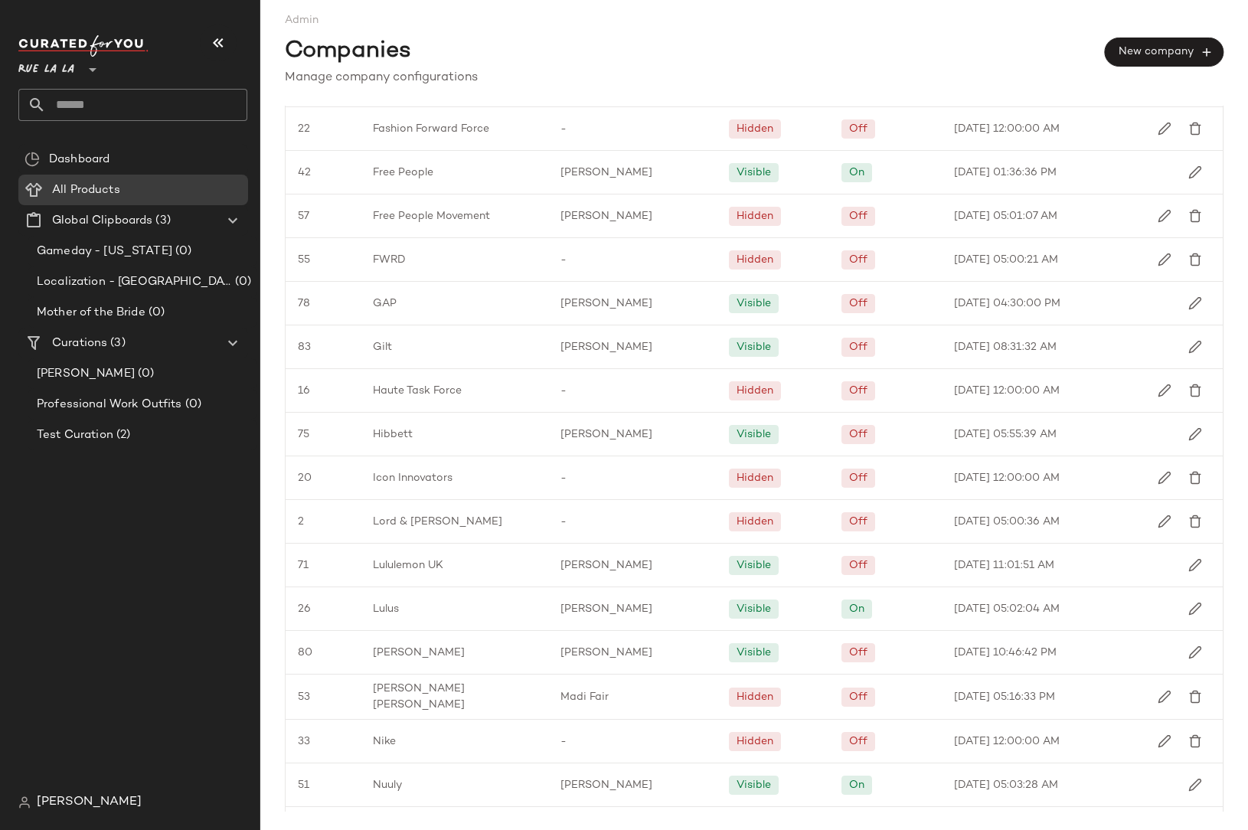
scroll to position [828, 0]
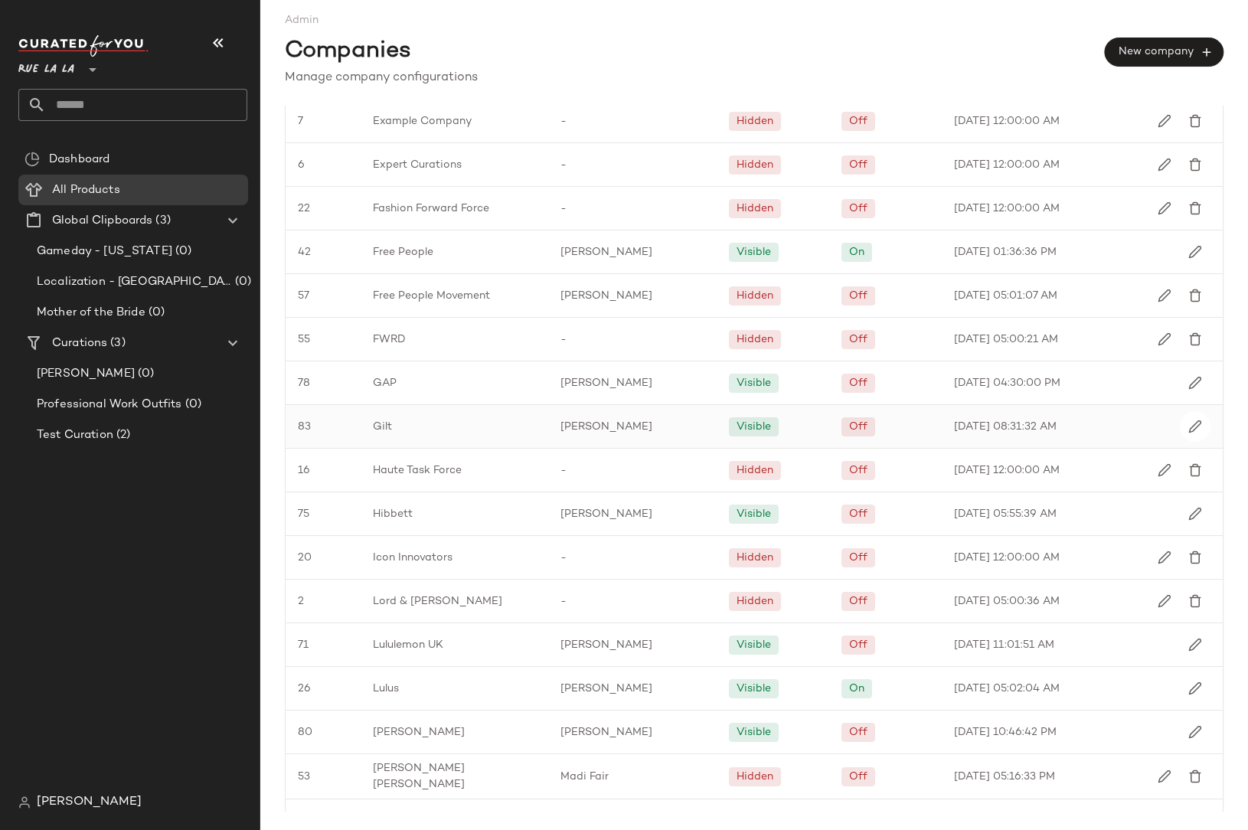
click at [386, 424] on span "Gilt" at bounding box center [382, 427] width 19 height 16
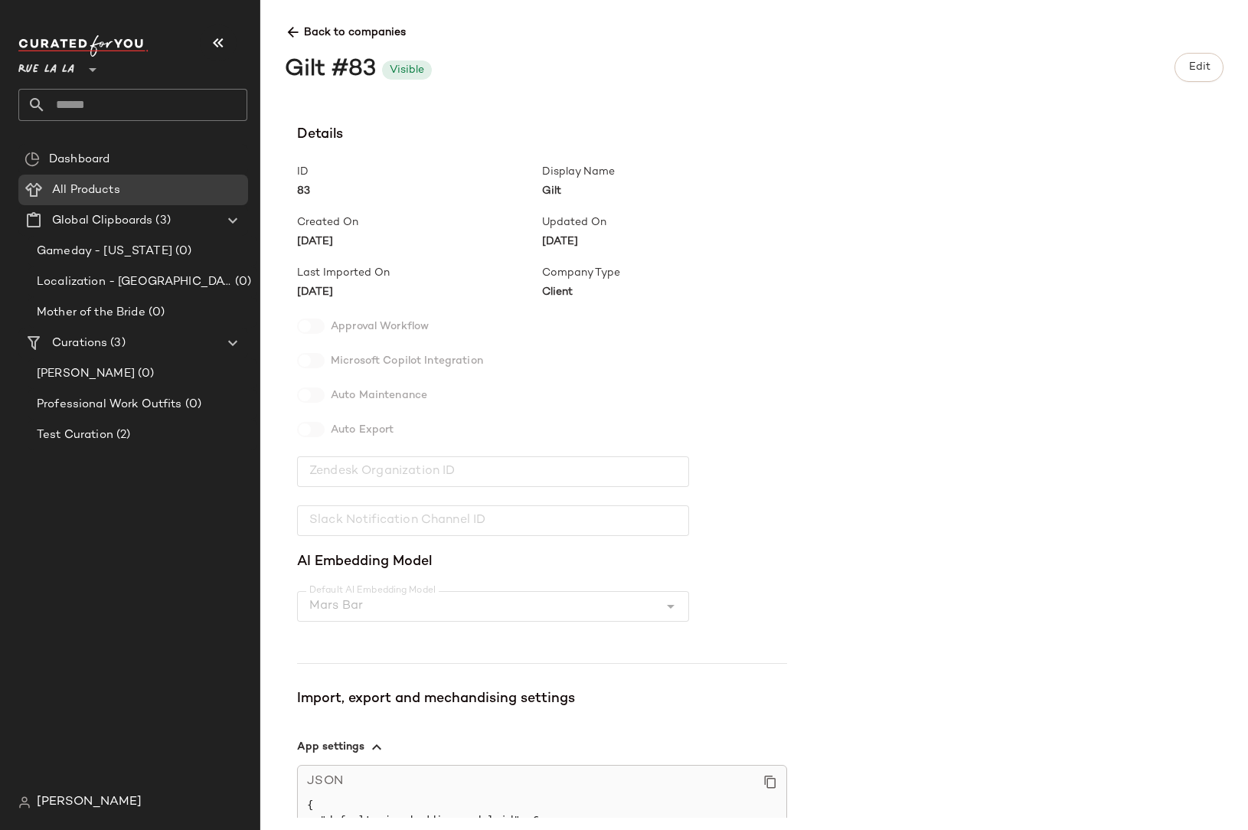
click at [68, 68] on span "Rue La La" at bounding box center [46, 66] width 56 height 28
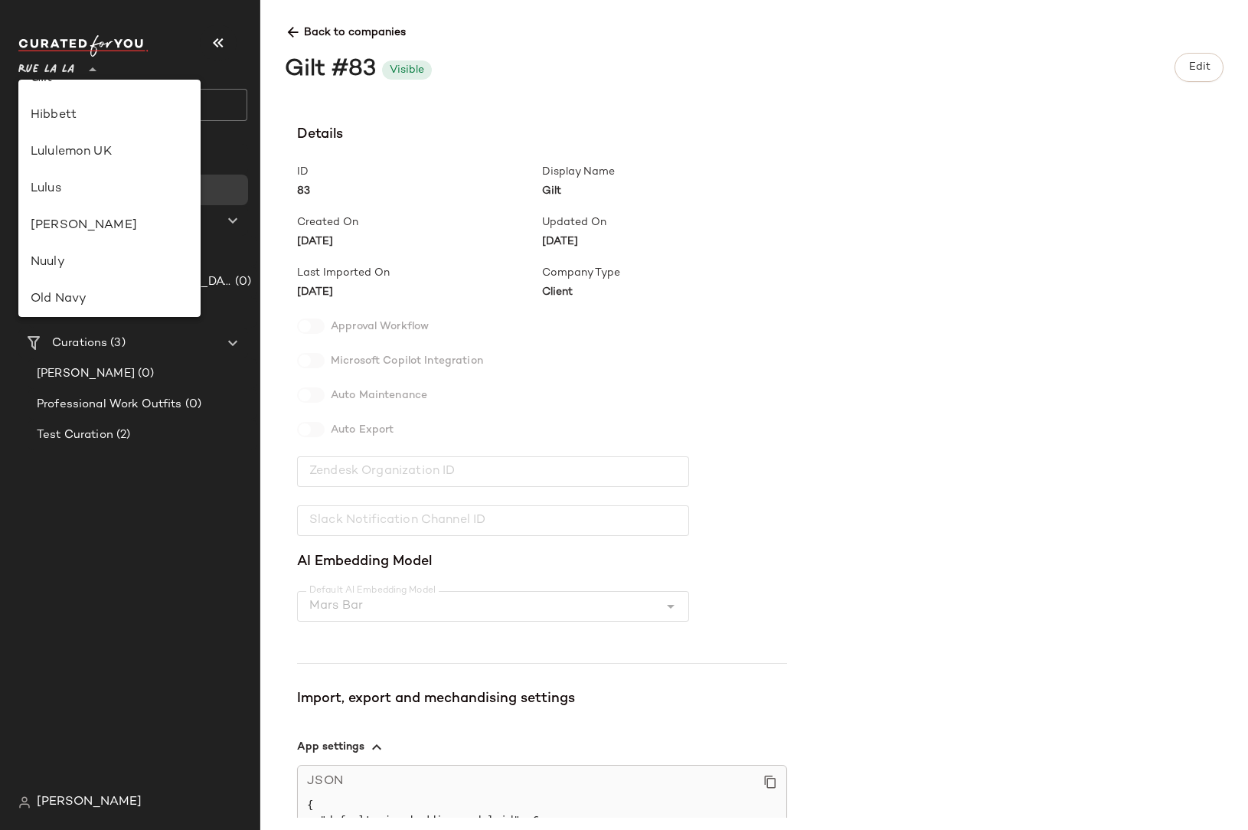
scroll to position [220, 0]
click at [49, 243] on div "Gilt" at bounding box center [110, 251] width 158 height 18
type input "**"
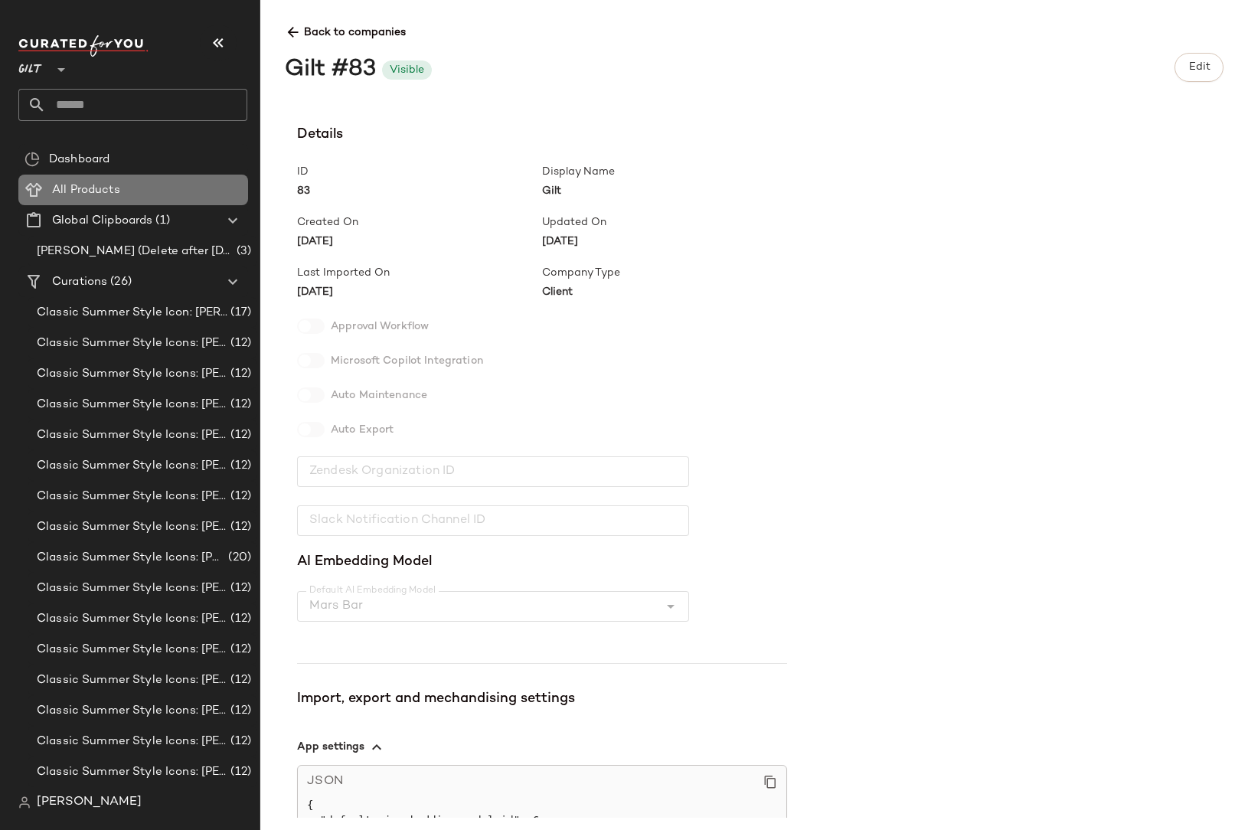
click at [148, 188] on div "All Products" at bounding box center [144, 190] width 194 height 18
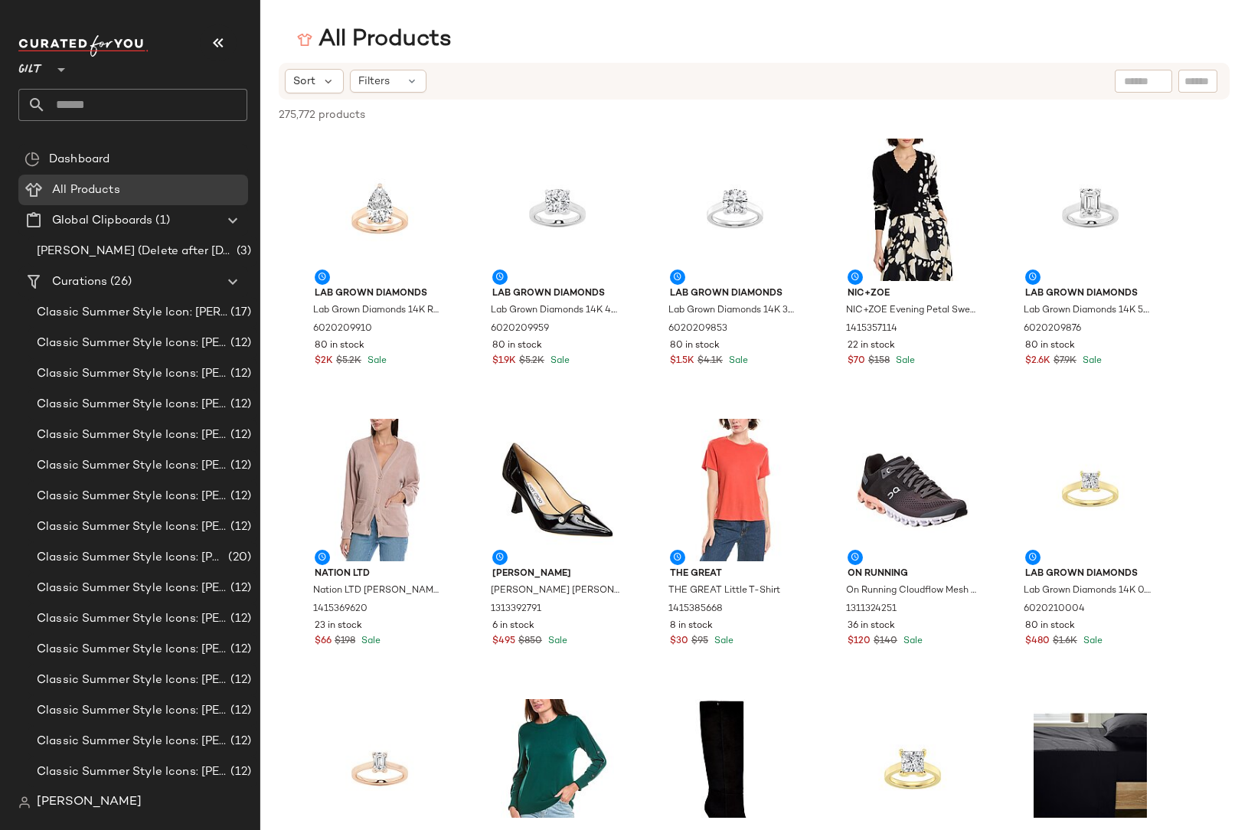
click at [285, 110] on span "275,772 products" at bounding box center [322, 115] width 86 height 16
click at [160, 421] on div "Classic Summer Style Icons: [PERSON_NAME] (1) (12)" at bounding box center [143, 434] width 230 height 31
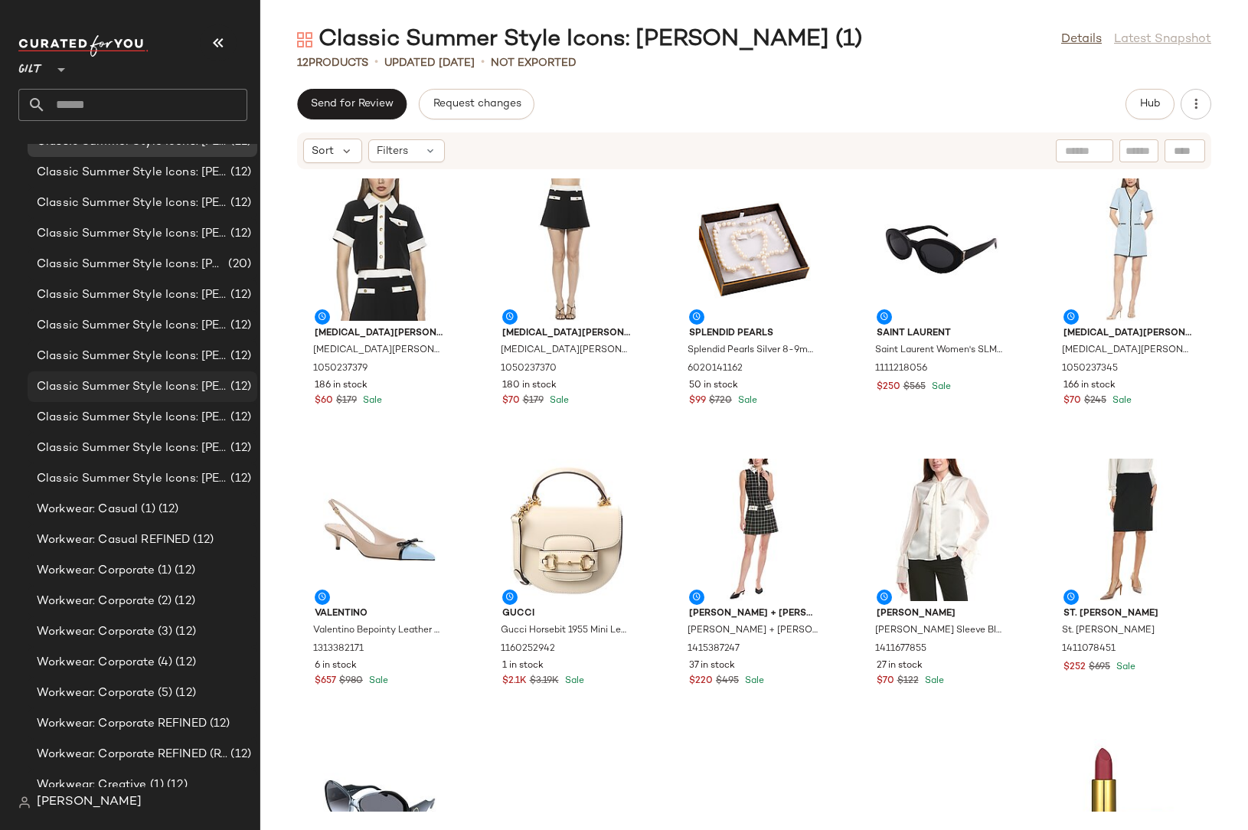
scroll to position [306, 0]
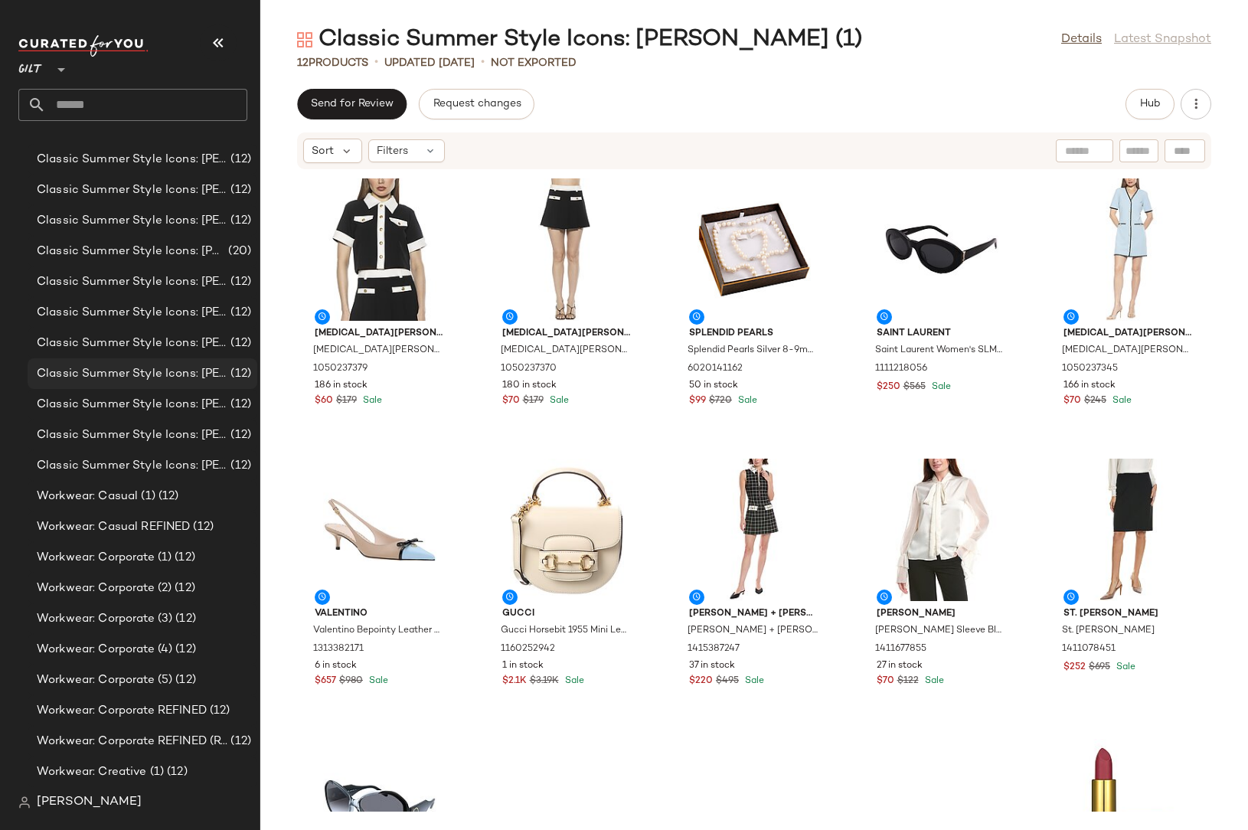
click at [162, 420] on div "Classic Summer Style Icons: [PERSON_NAME] Women (1) (12)" at bounding box center [143, 434] width 230 height 31
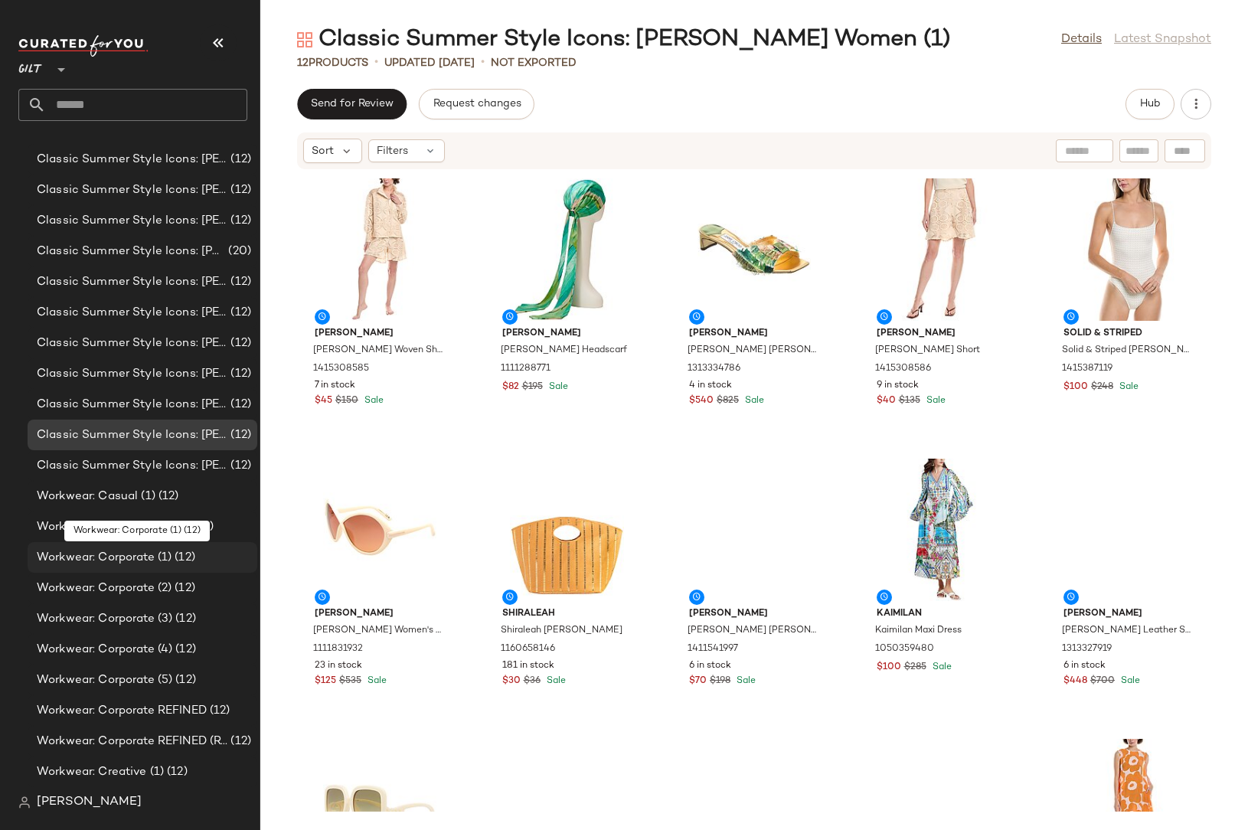
click at [154, 558] on span "Workwear: Corporate (1)" at bounding box center [104, 558] width 135 height 18
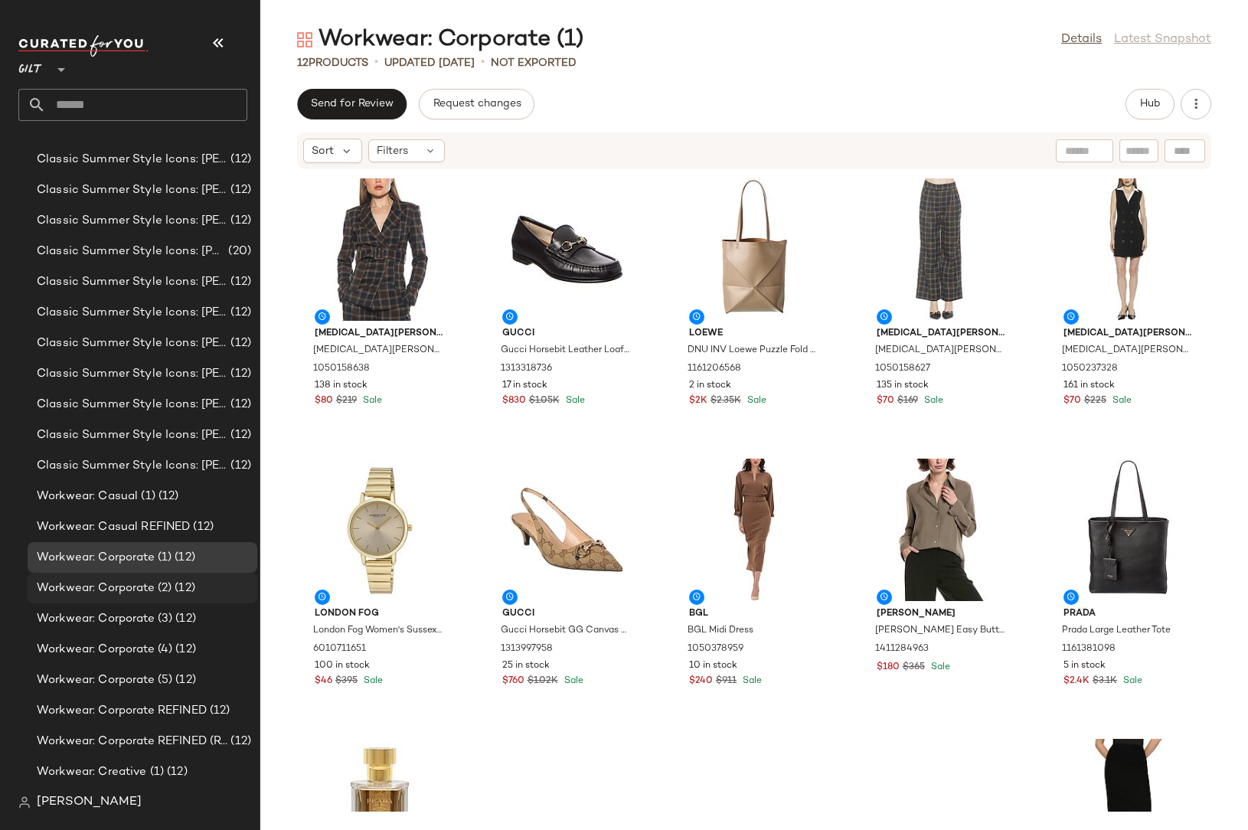
click at [197, 581] on div "Workwear: Corporate (2) (12)" at bounding box center [141, 588] width 219 height 18
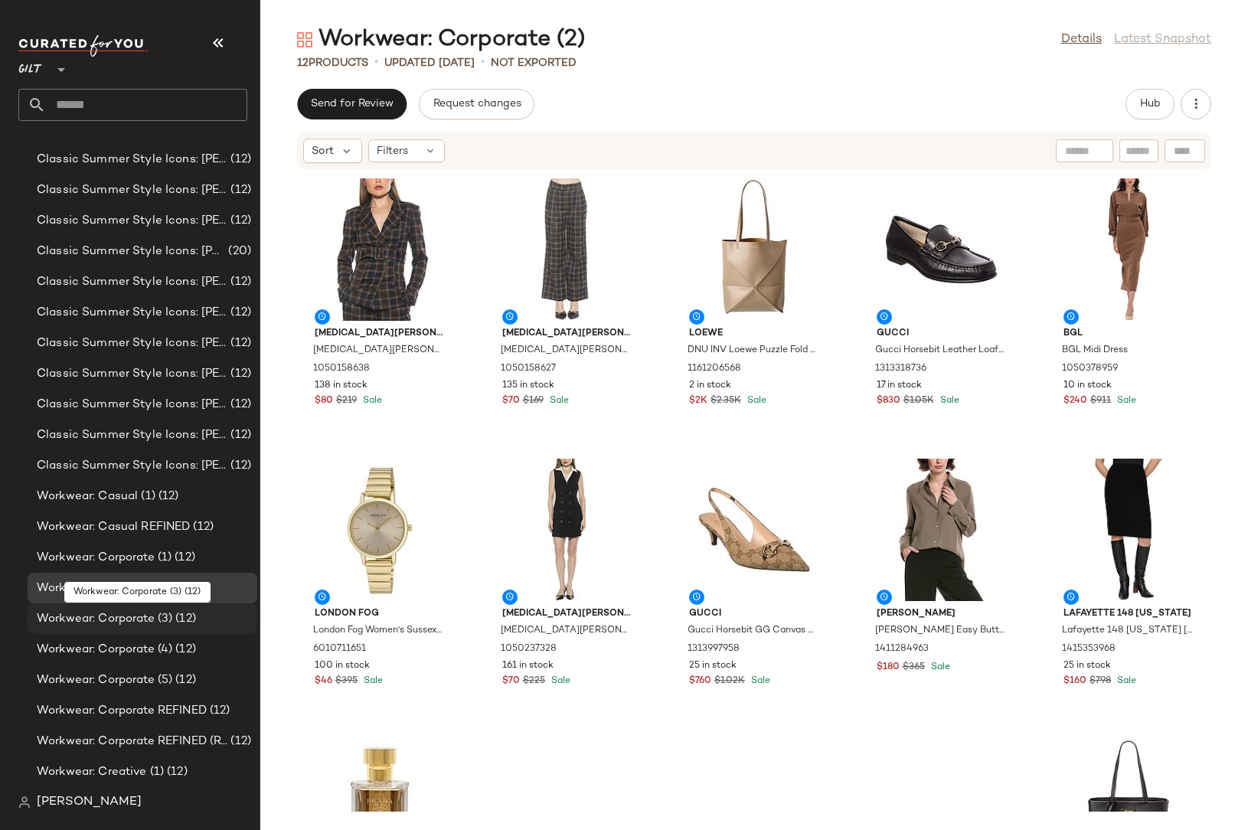
click at [181, 619] on span "(12)" at bounding box center [184, 619] width 24 height 18
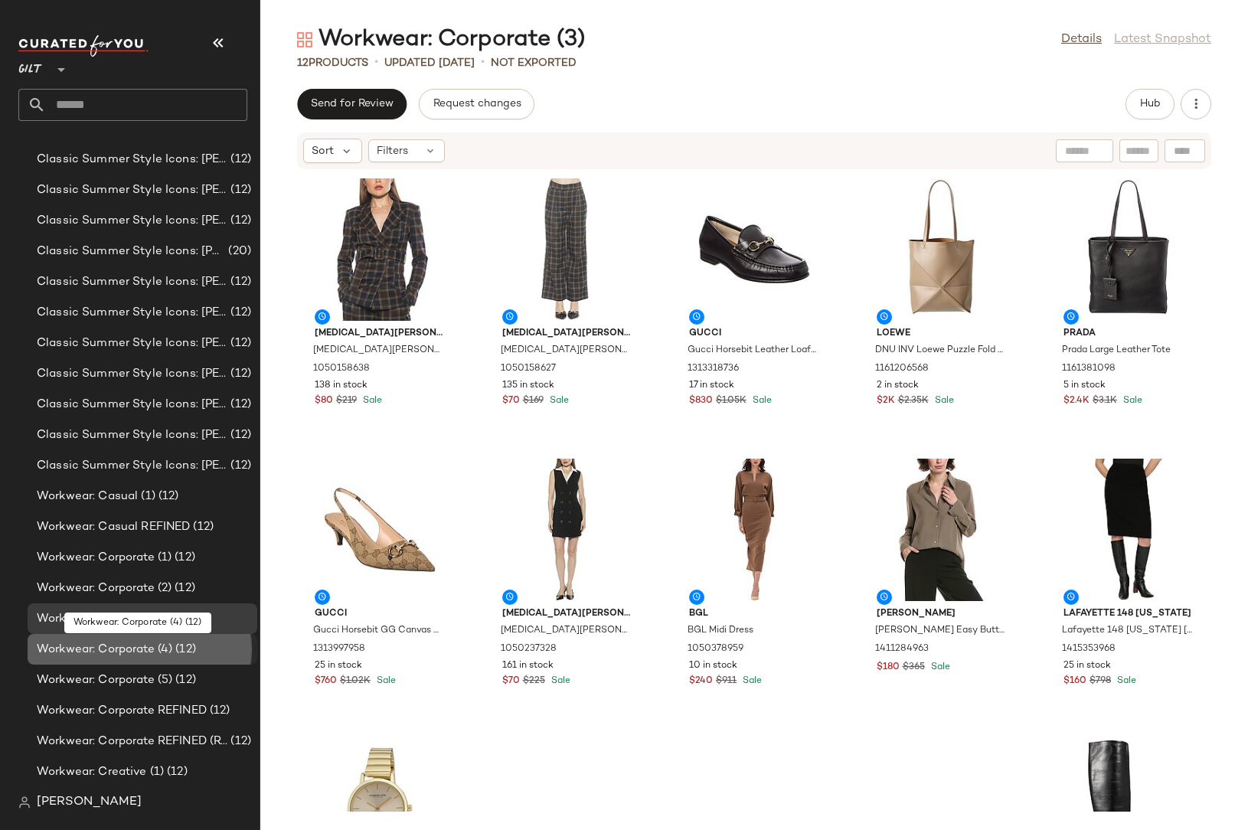
click at [181, 643] on span "(12)" at bounding box center [184, 650] width 24 height 18
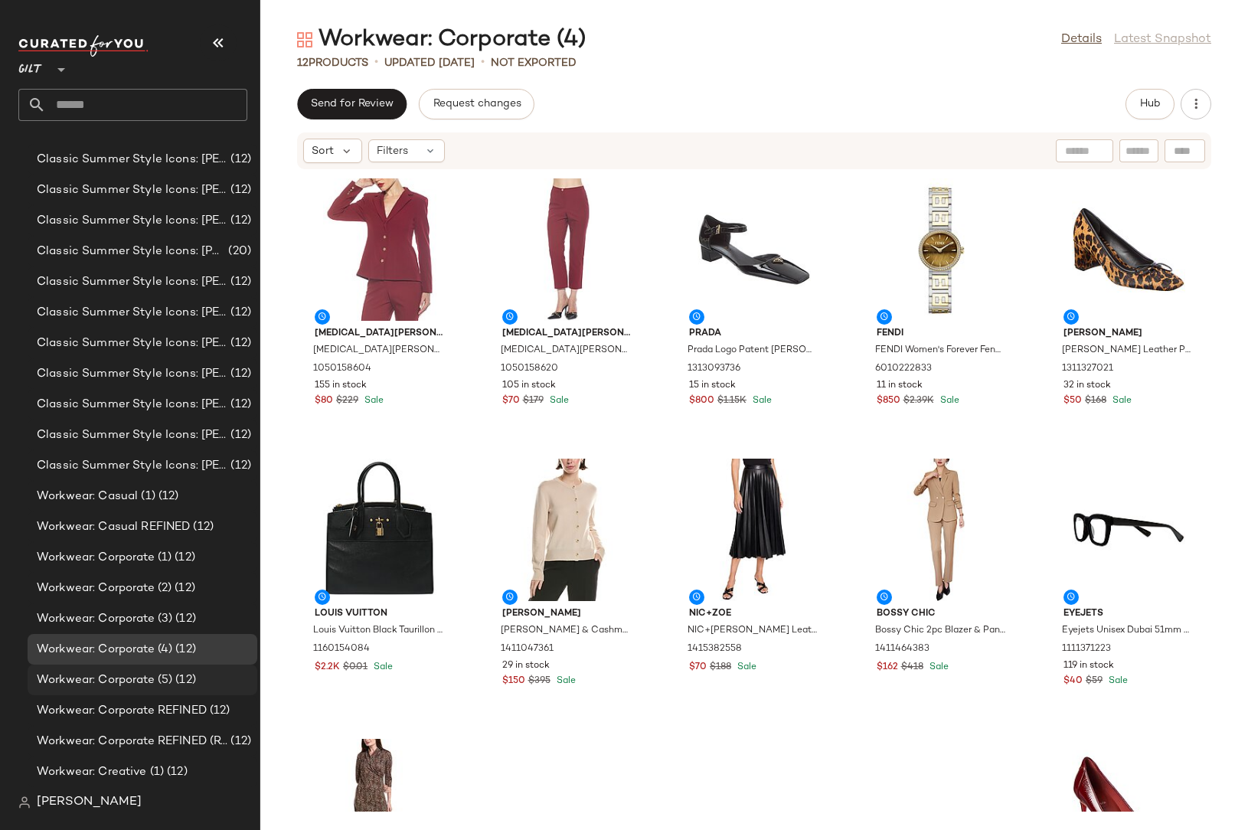
click at [159, 694] on div "Workwear: Corporate (5) (12)" at bounding box center [143, 679] width 230 height 31
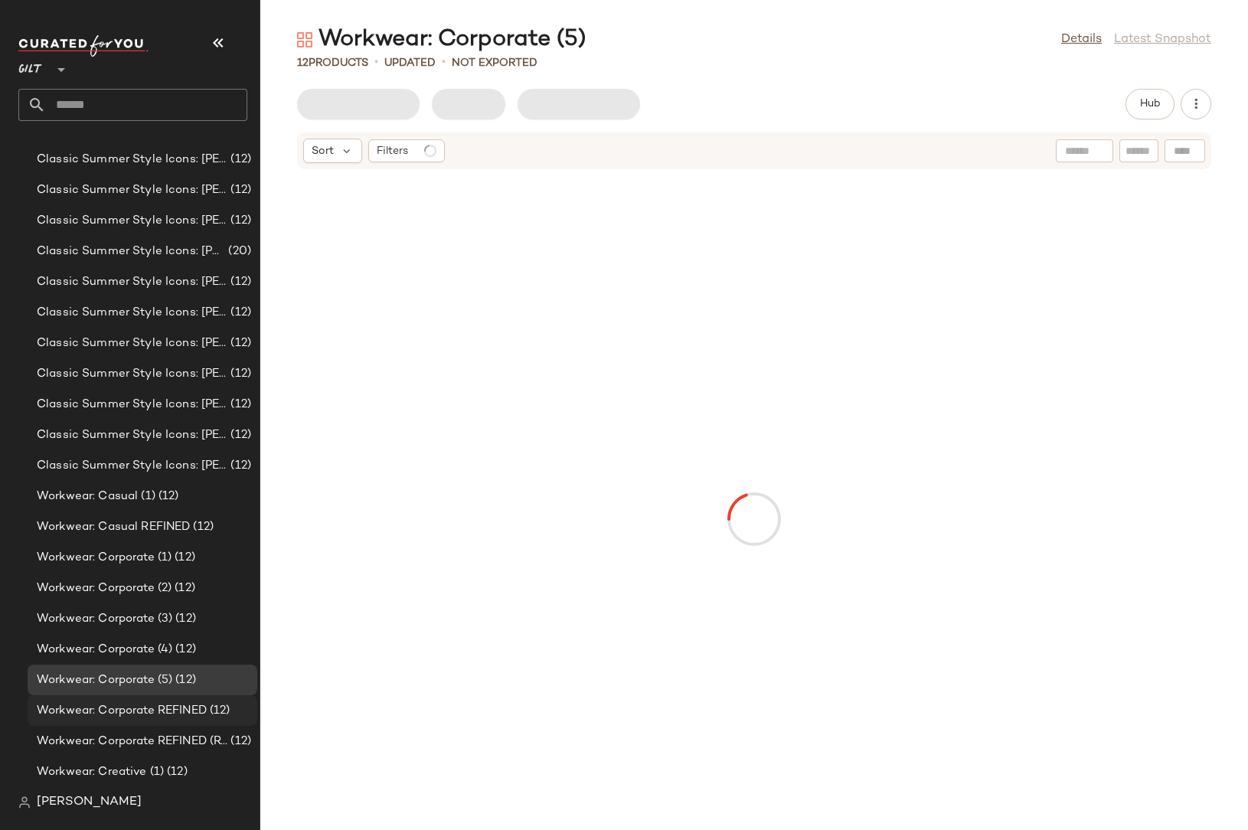
click at [157, 716] on span "Workwear: Corporate REFINED" at bounding box center [122, 711] width 170 height 18
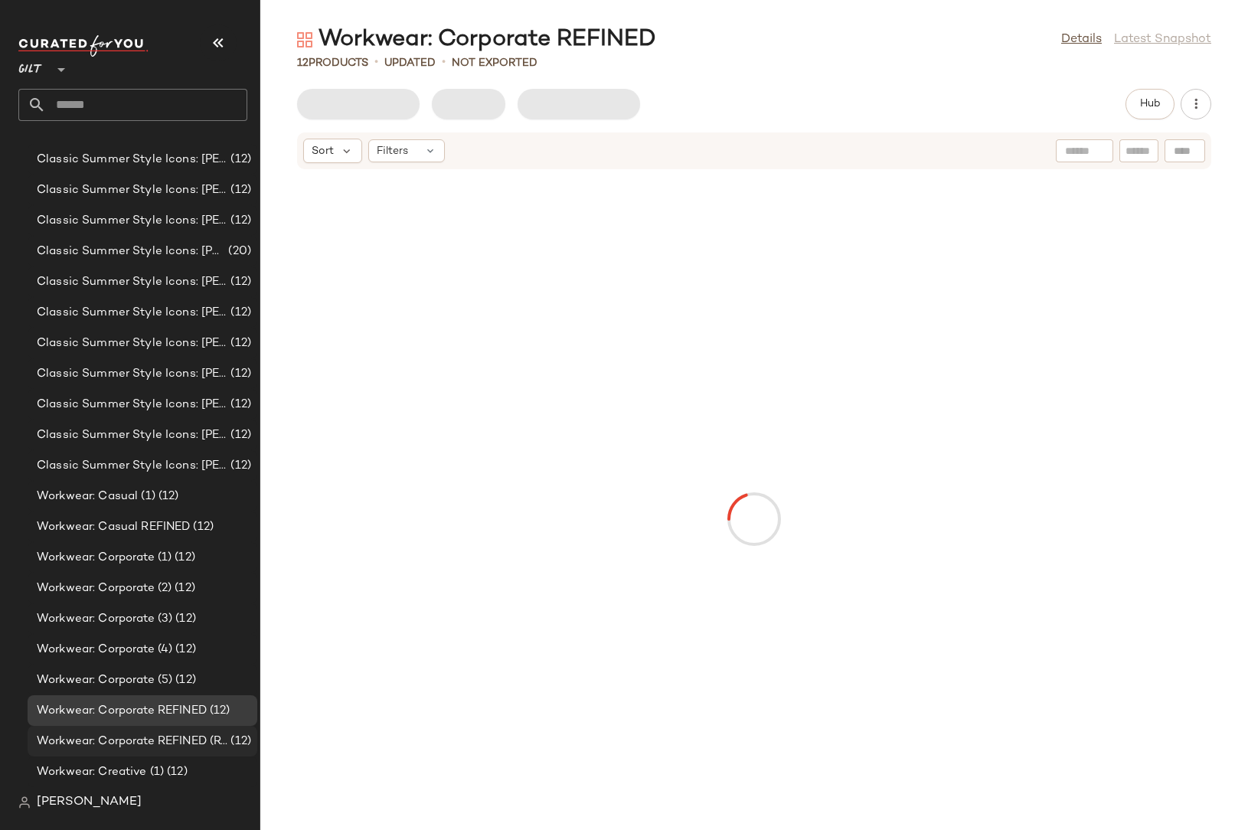
click at [157, 749] on div "Workwear: Corporate REFINED (Red) (12)" at bounding box center [143, 741] width 230 height 31
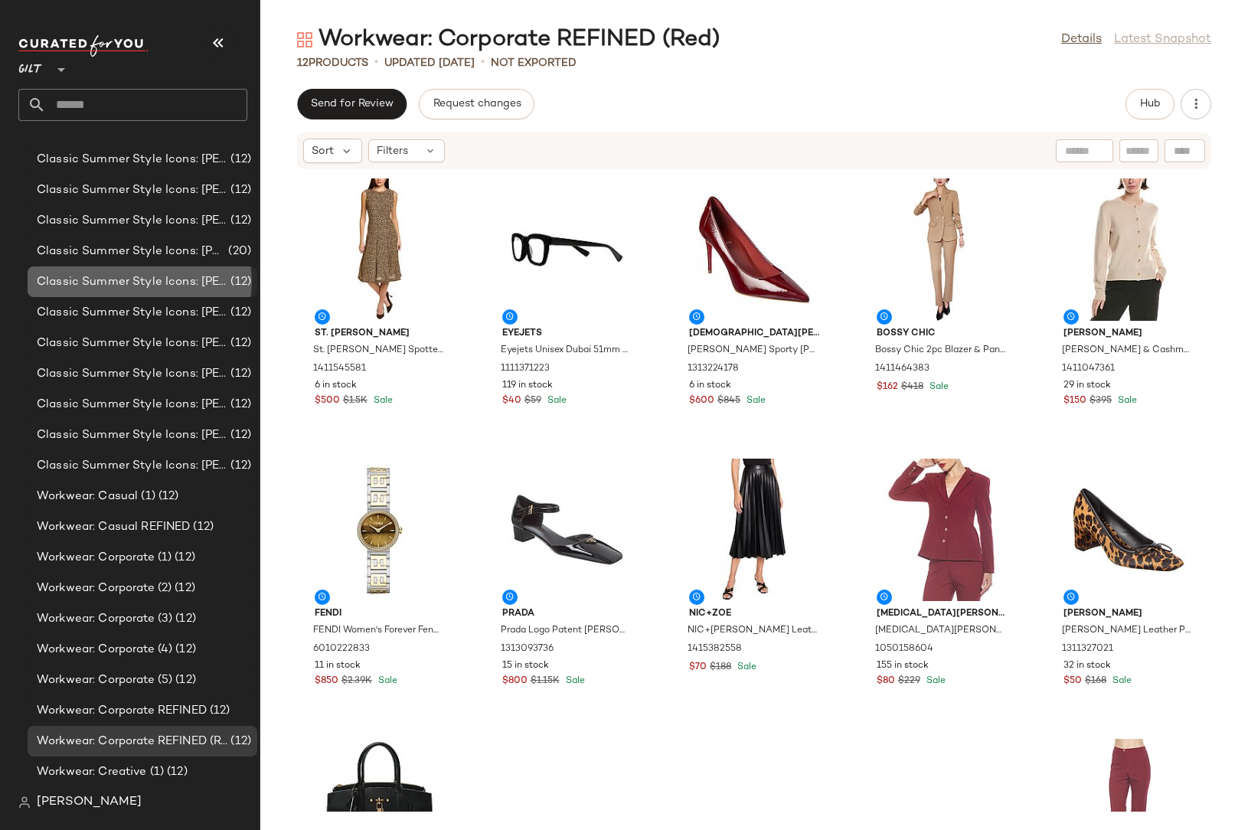
click at [151, 279] on span "Classic Summer Style Icons: [PERSON_NAME] (6)" at bounding box center [132, 282] width 191 height 18
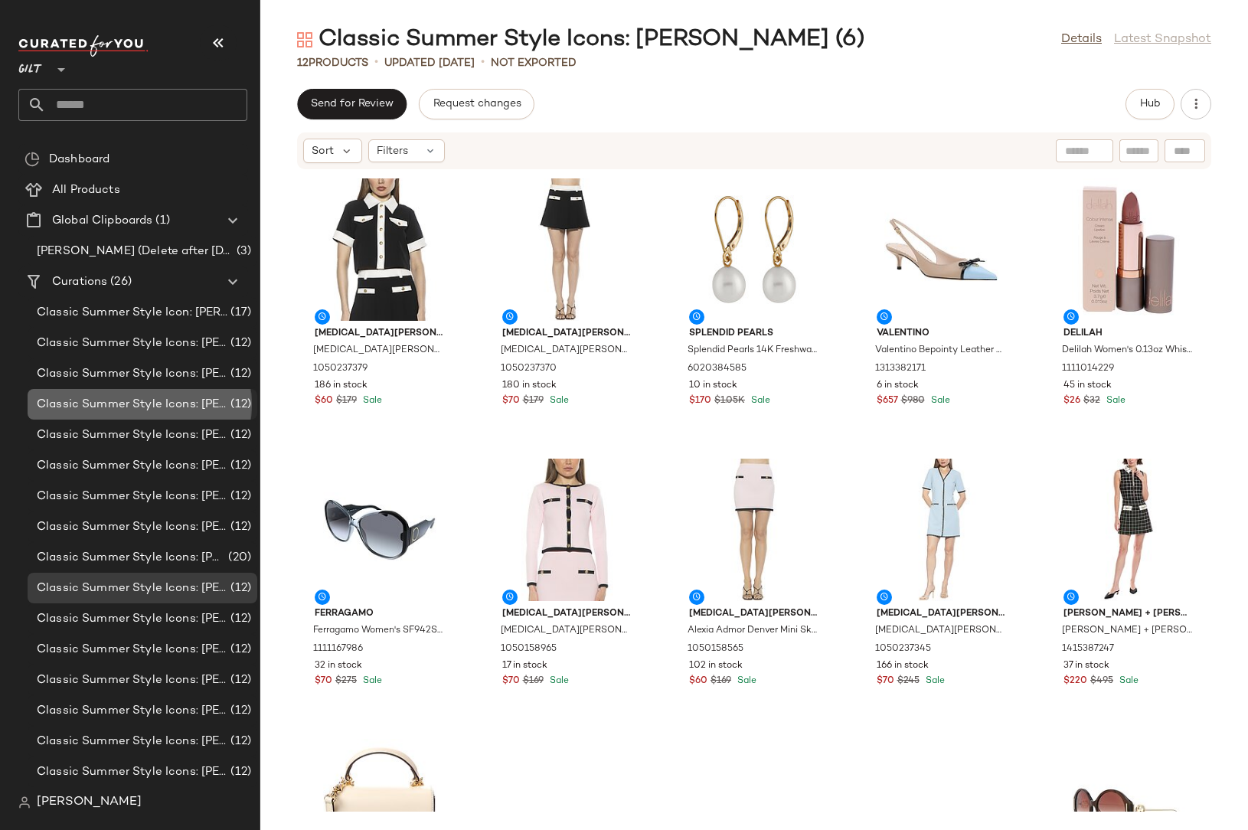
click at [136, 409] on span "Classic Summer Style Icons: [PERSON_NAME] REFINED" at bounding box center [132, 405] width 191 height 18
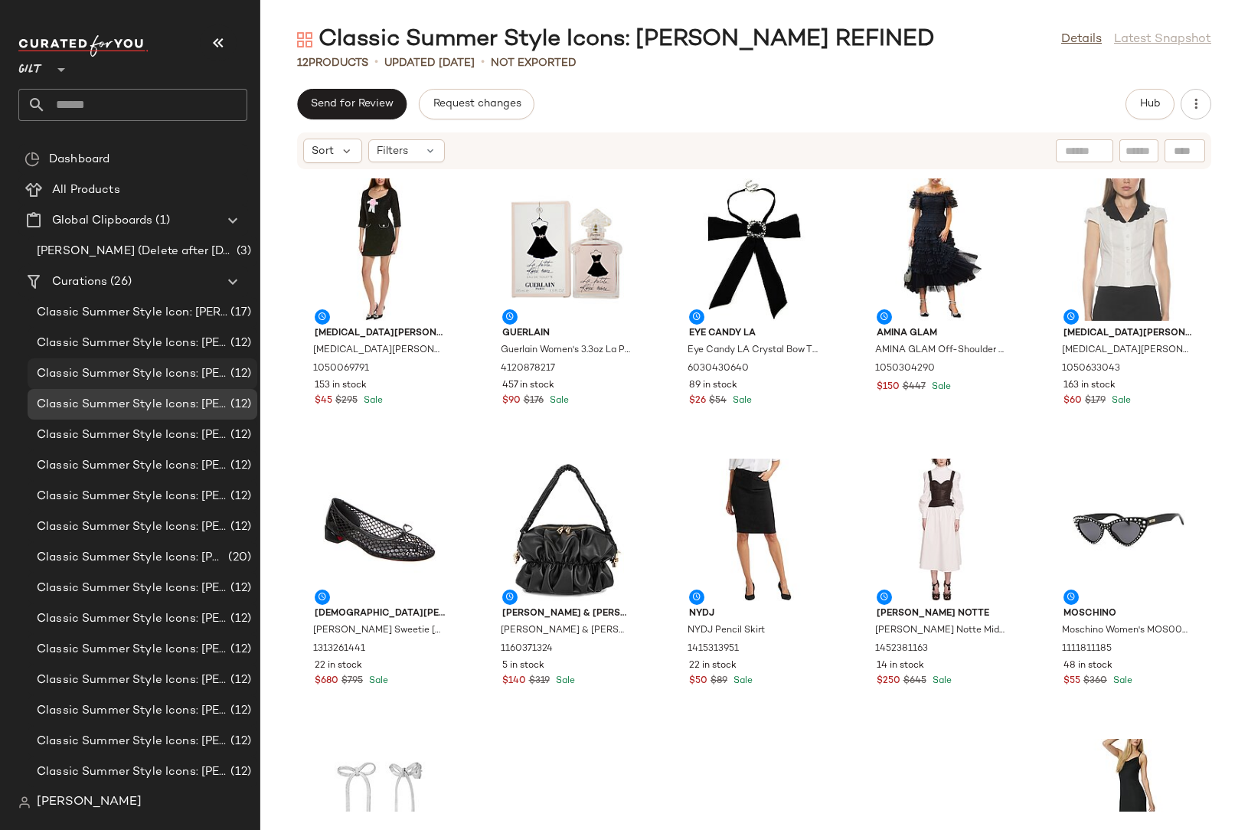
click at [204, 358] on div "Classic Summer Style Icons: [PERSON_NAME] (12)" at bounding box center [143, 373] width 230 height 31
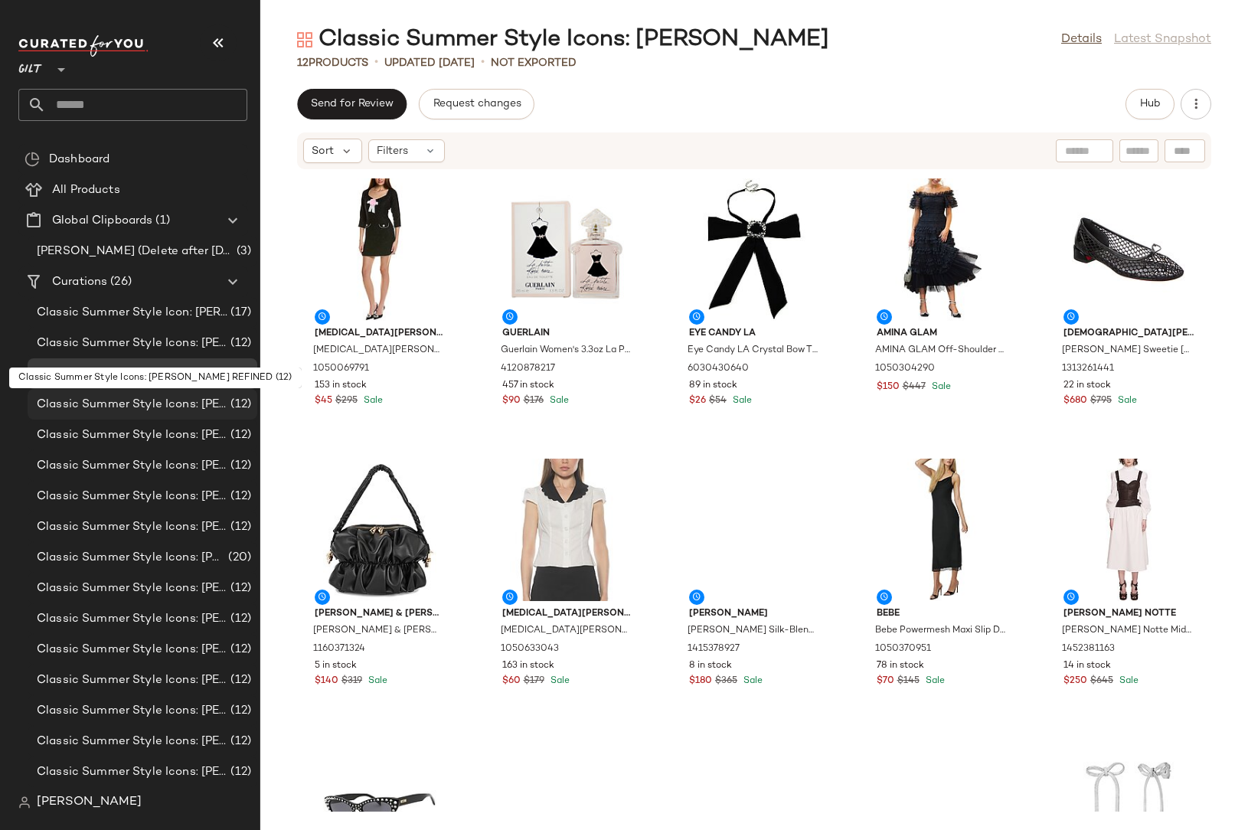
click at [193, 404] on span "Classic Summer Style Icons: [PERSON_NAME] REFINED" at bounding box center [132, 405] width 191 height 18
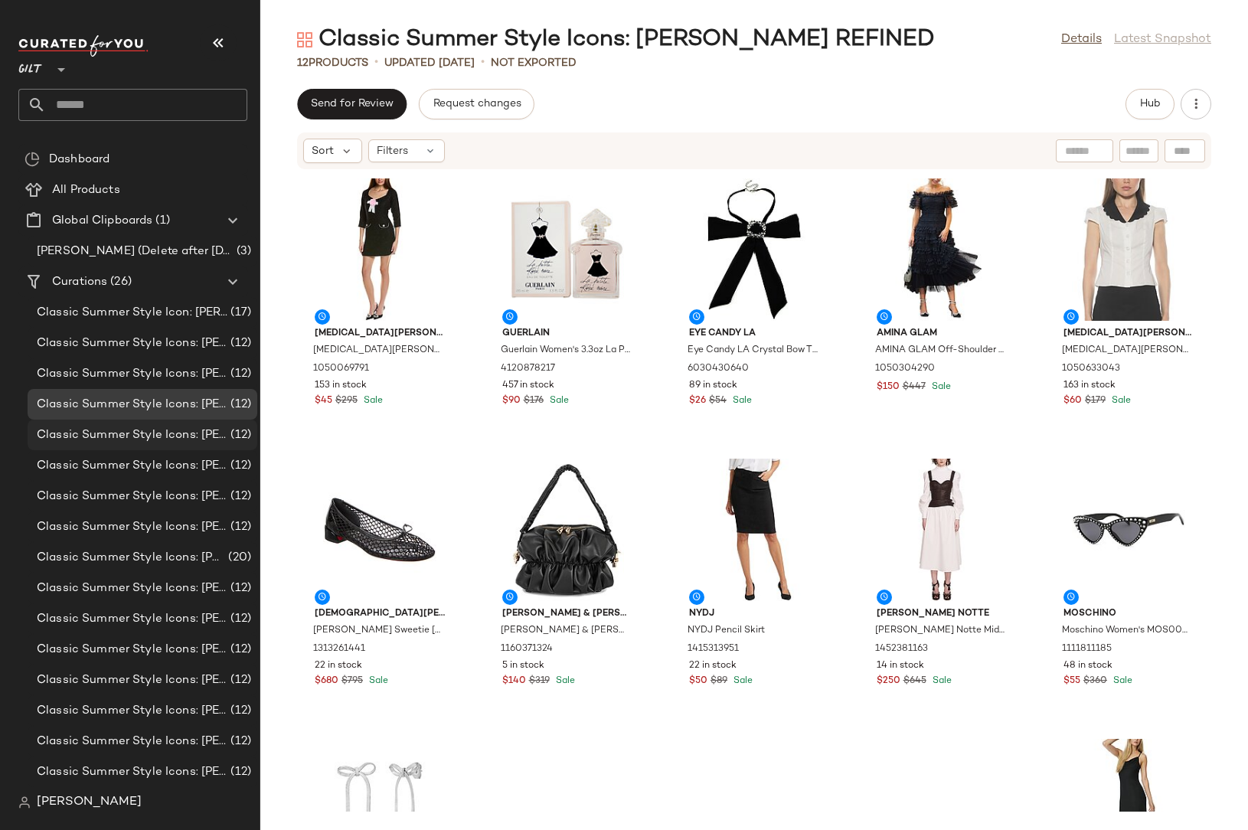
click at [183, 438] on span "Classic Summer Style Icons: [PERSON_NAME] (1)" at bounding box center [132, 435] width 191 height 18
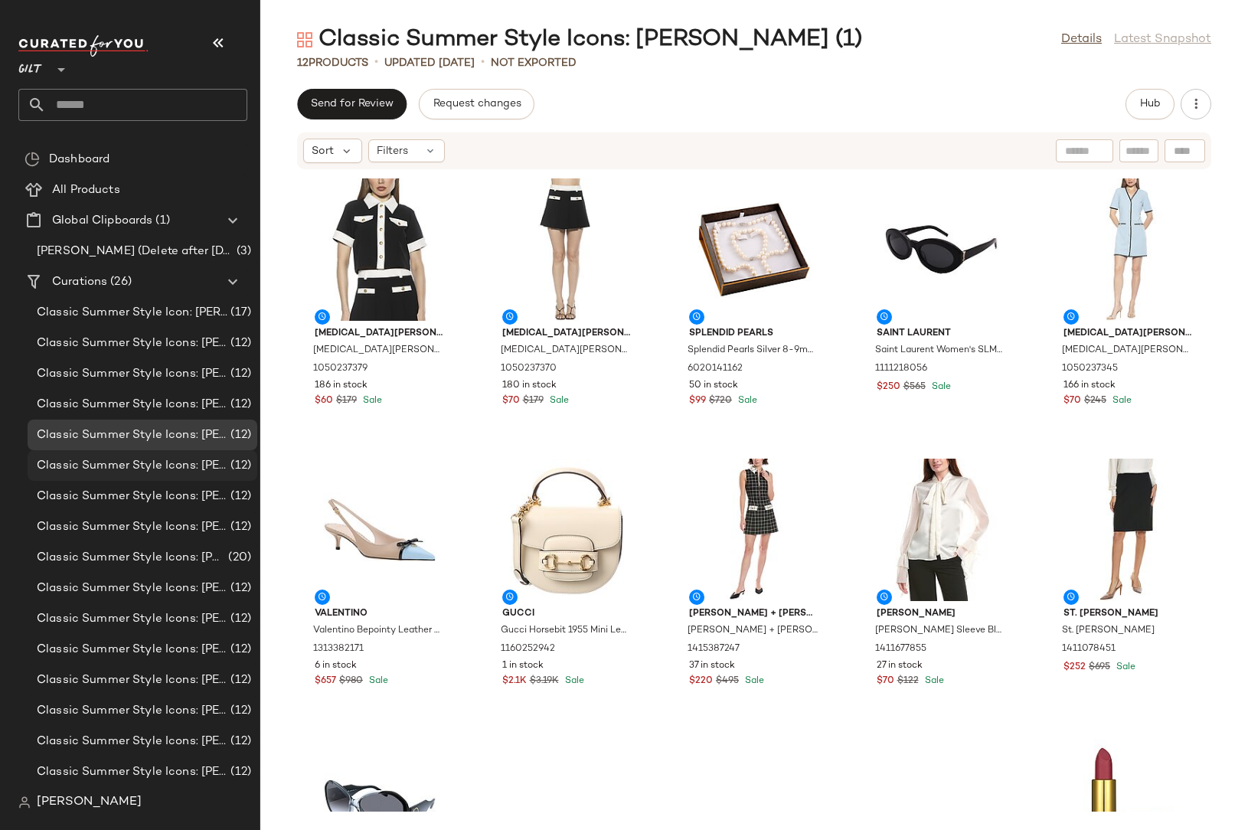
click at [179, 465] on span "Classic Summer Style Icons: [PERSON_NAME] (2)" at bounding box center [132, 466] width 191 height 18
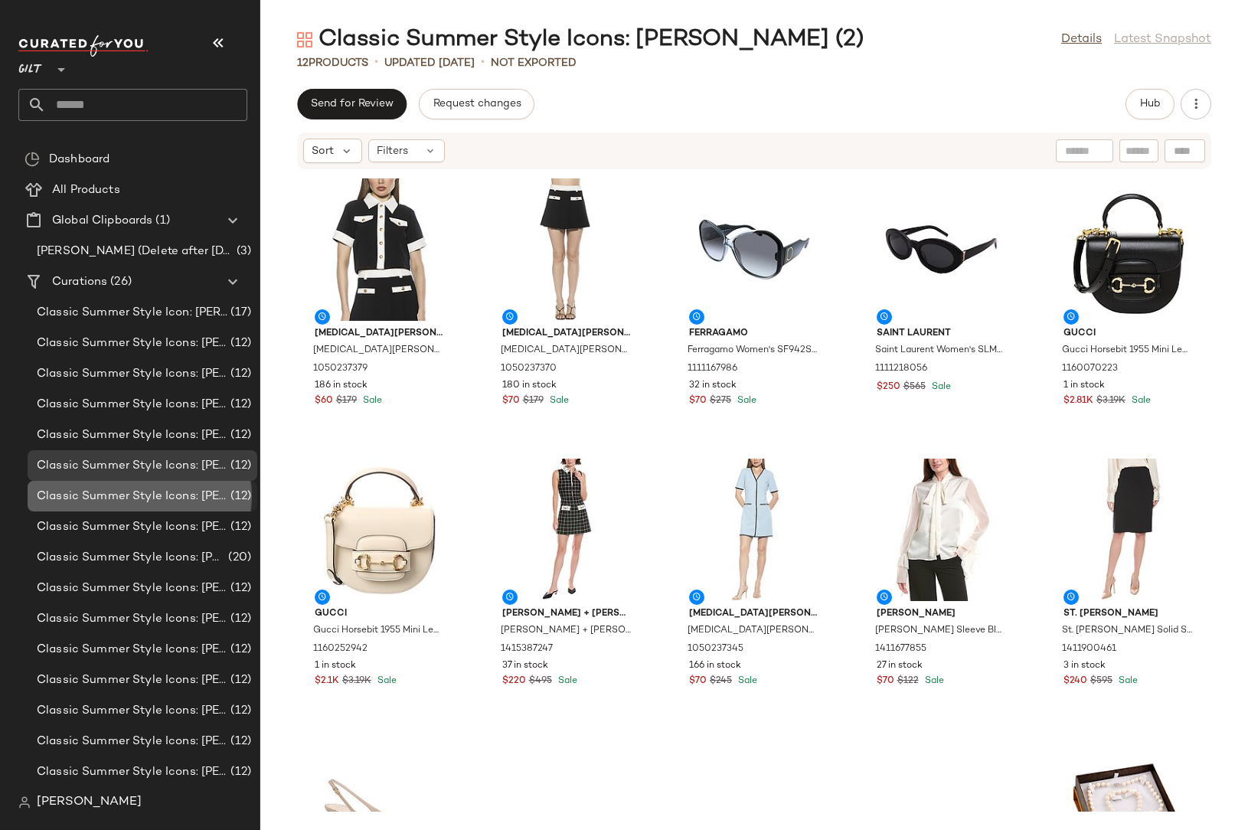
click at [184, 490] on span "Classic Summer Style Icons: [PERSON_NAME] (3)" at bounding box center [132, 497] width 191 height 18
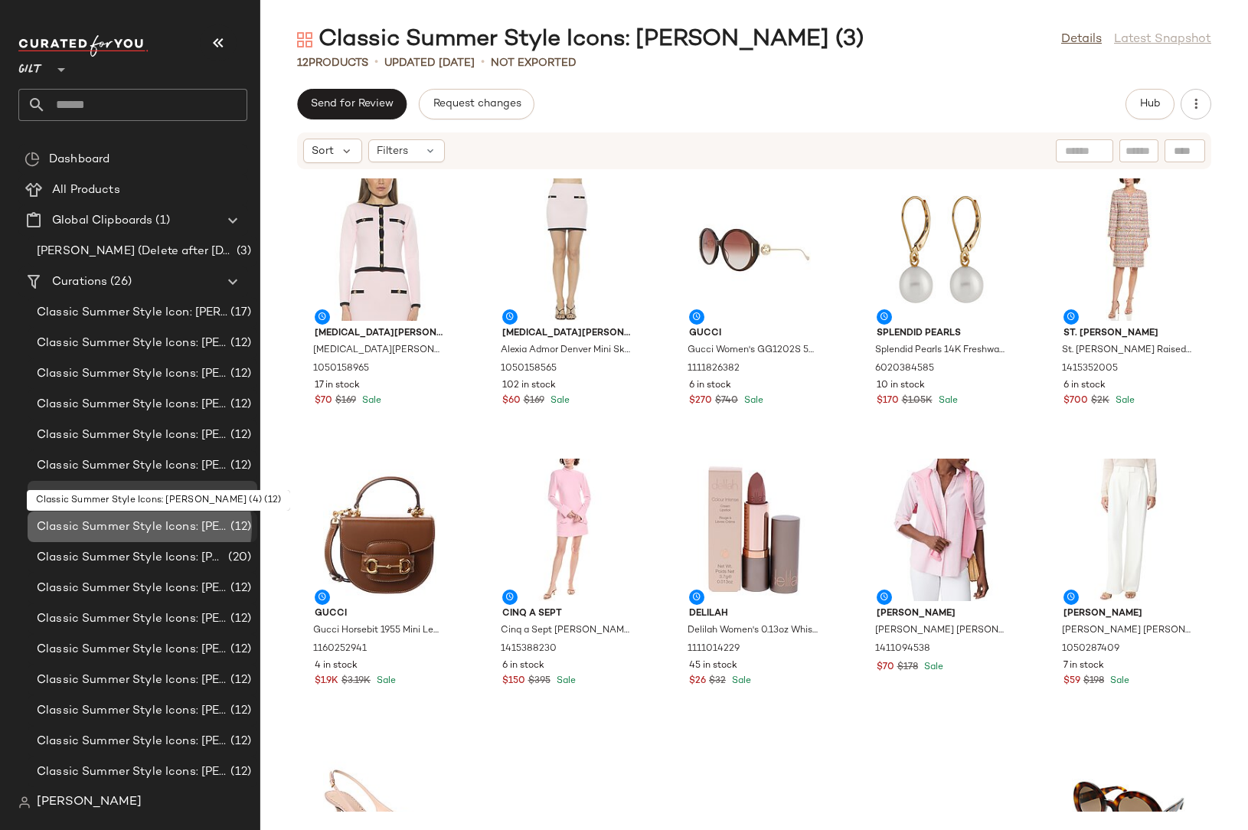
click at [188, 527] on span "Classic Summer Style Icons: [PERSON_NAME] (4)" at bounding box center [132, 527] width 191 height 18
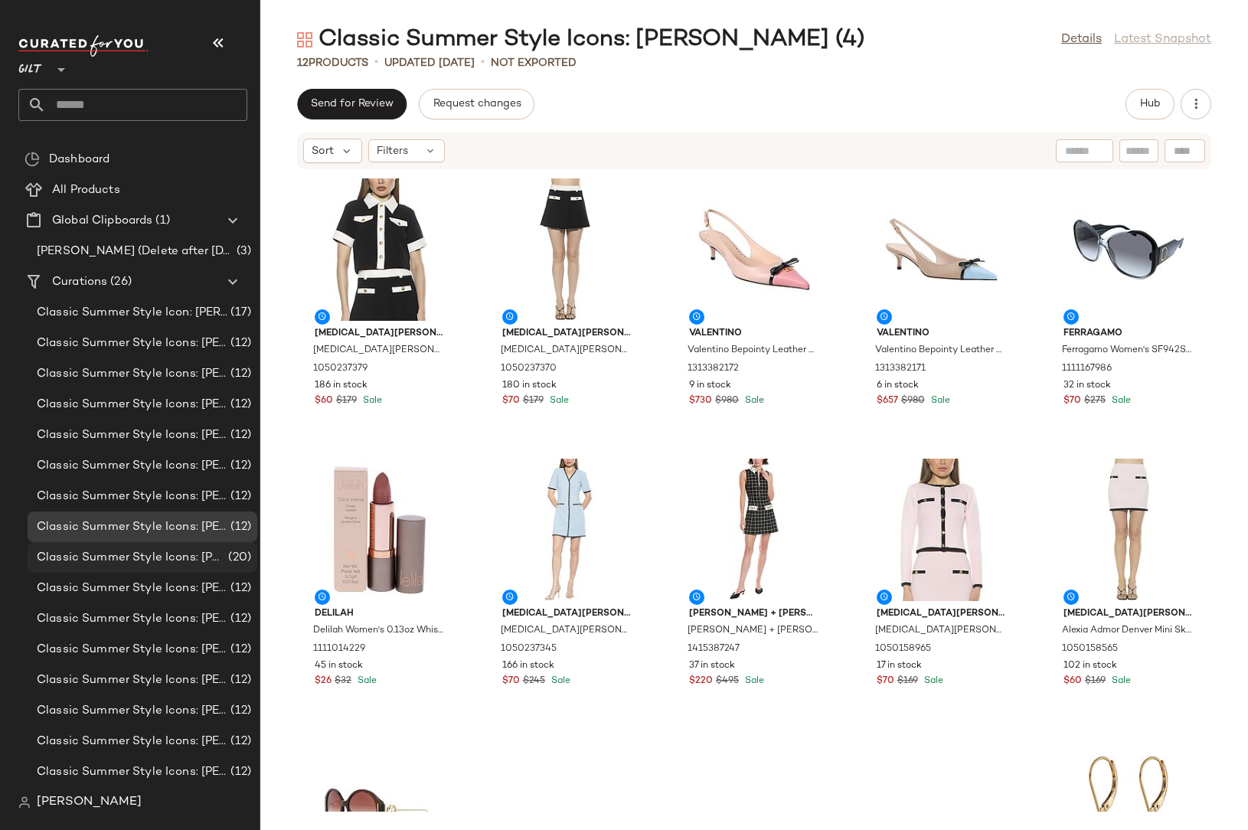
click at [185, 561] on span "Classic Summer Style Icons: [PERSON_NAME] (5)" at bounding box center [131, 558] width 188 height 18
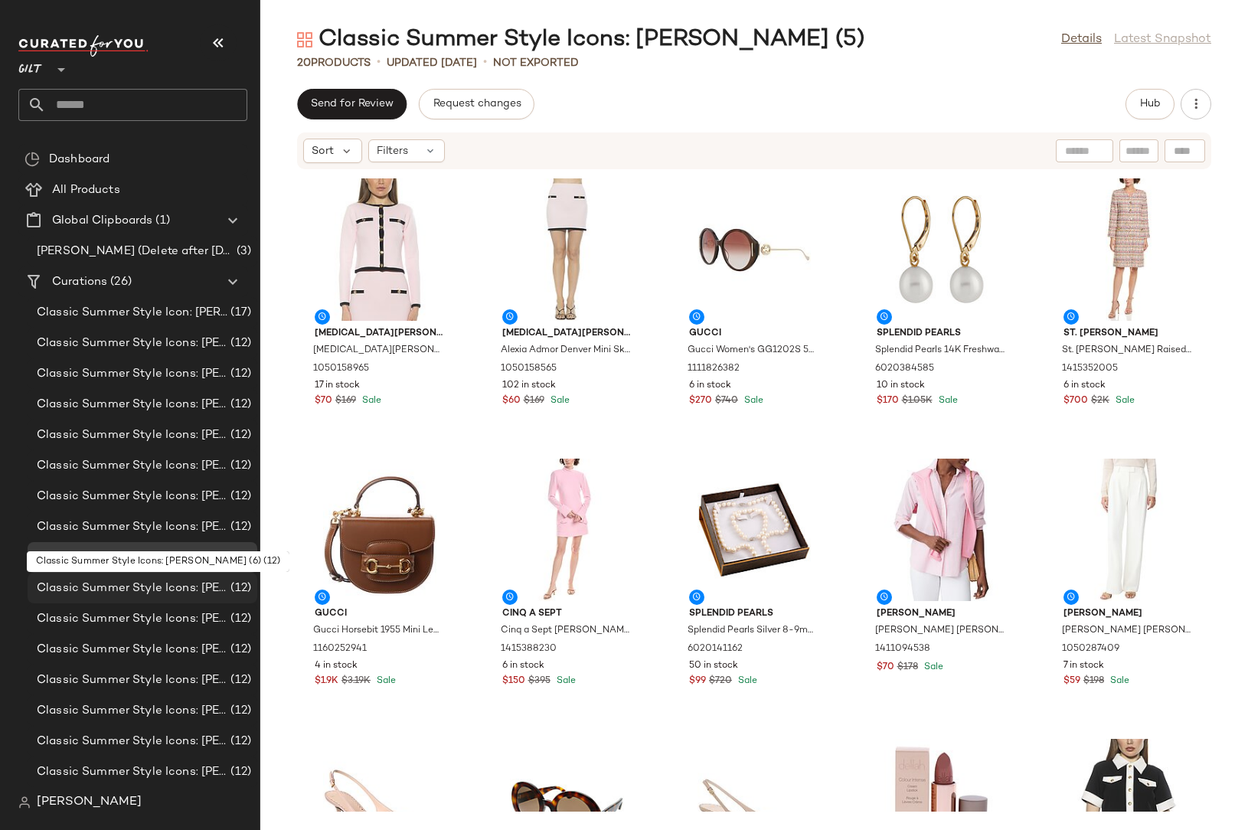
click at [182, 594] on span "Classic Summer Style Icons: [PERSON_NAME] (6)" at bounding box center [132, 588] width 191 height 18
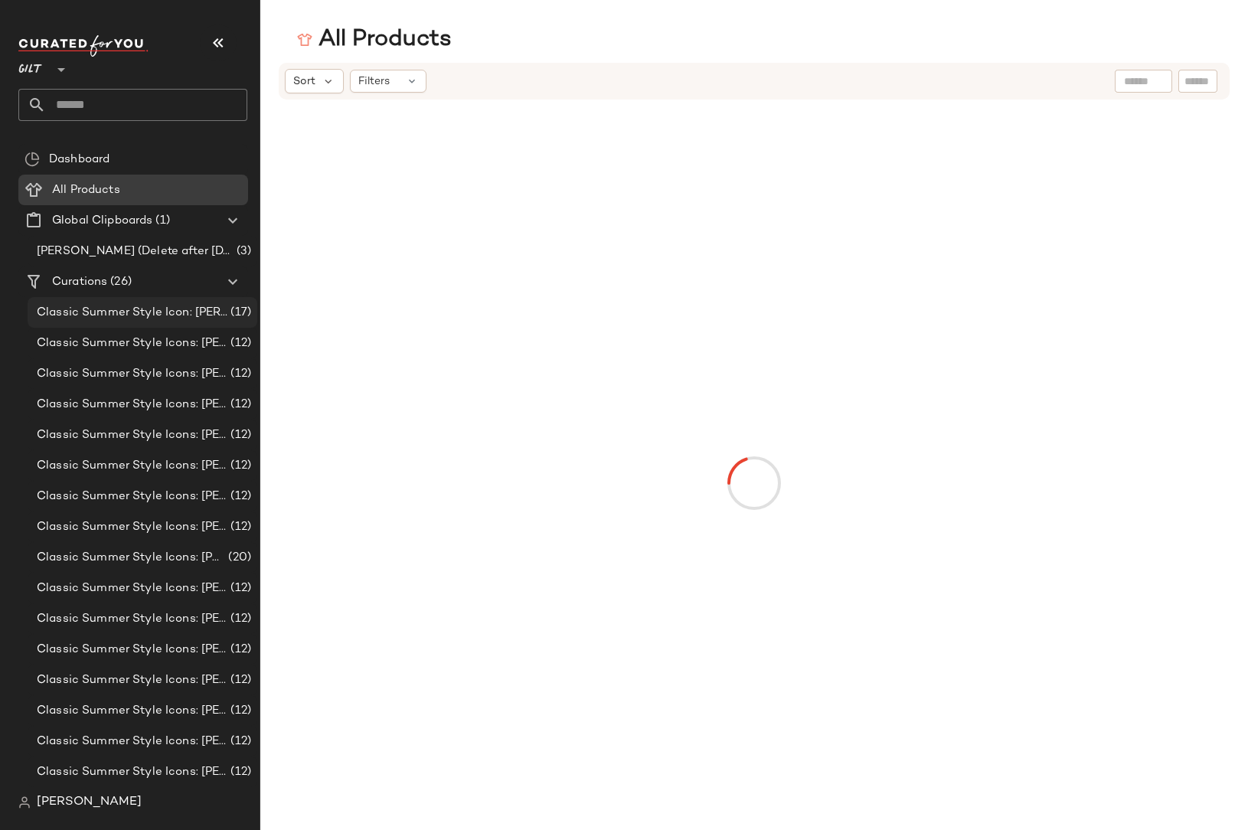
click at [39, 76] on span "Gilt" at bounding box center [30, 66] width 24 height 28
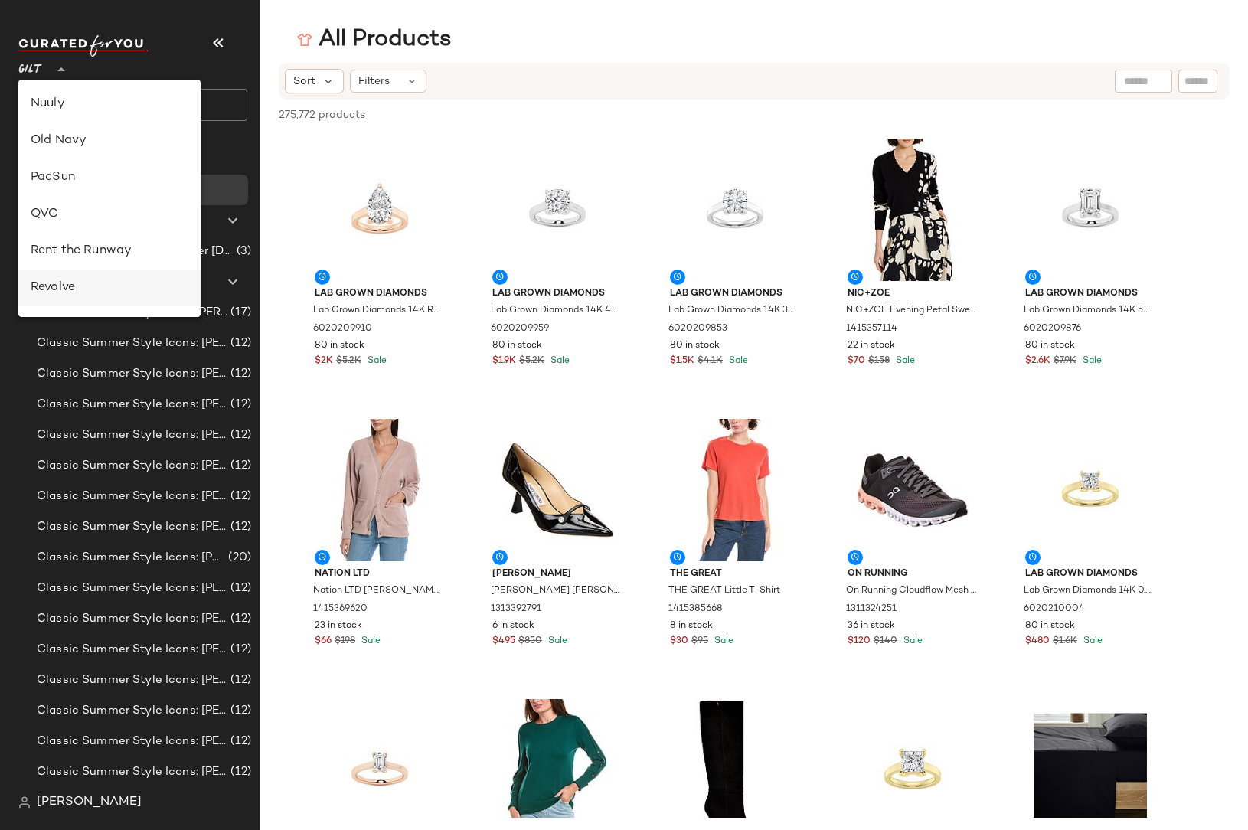
scroll to position [735, 0]
click at [60, 143] on div "Rue La La" at bounding box center [110, 141] width 158 height 18
type input "**"
